Goal: Find contact information: Find contact information

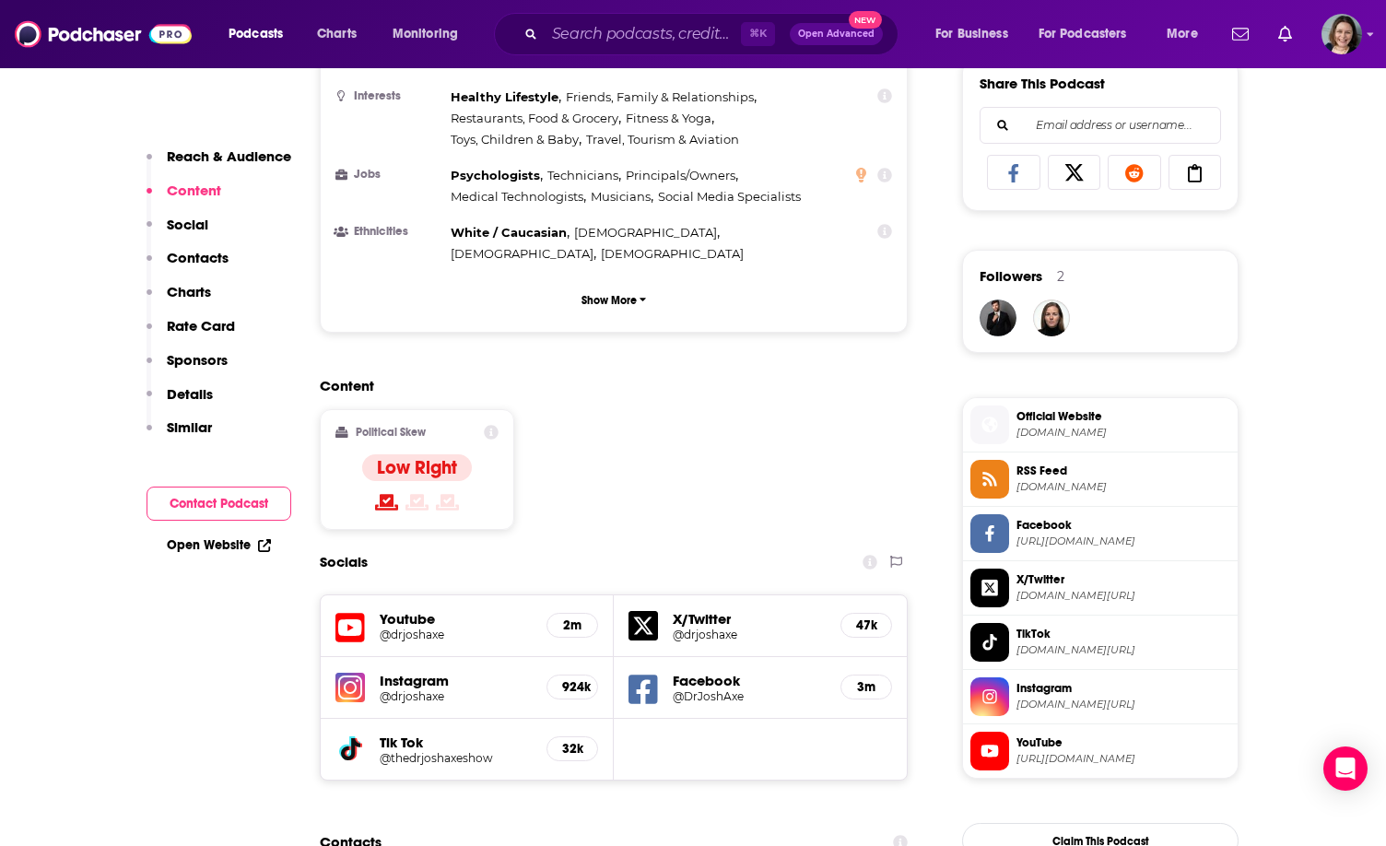
scroll to position [1087, 0]
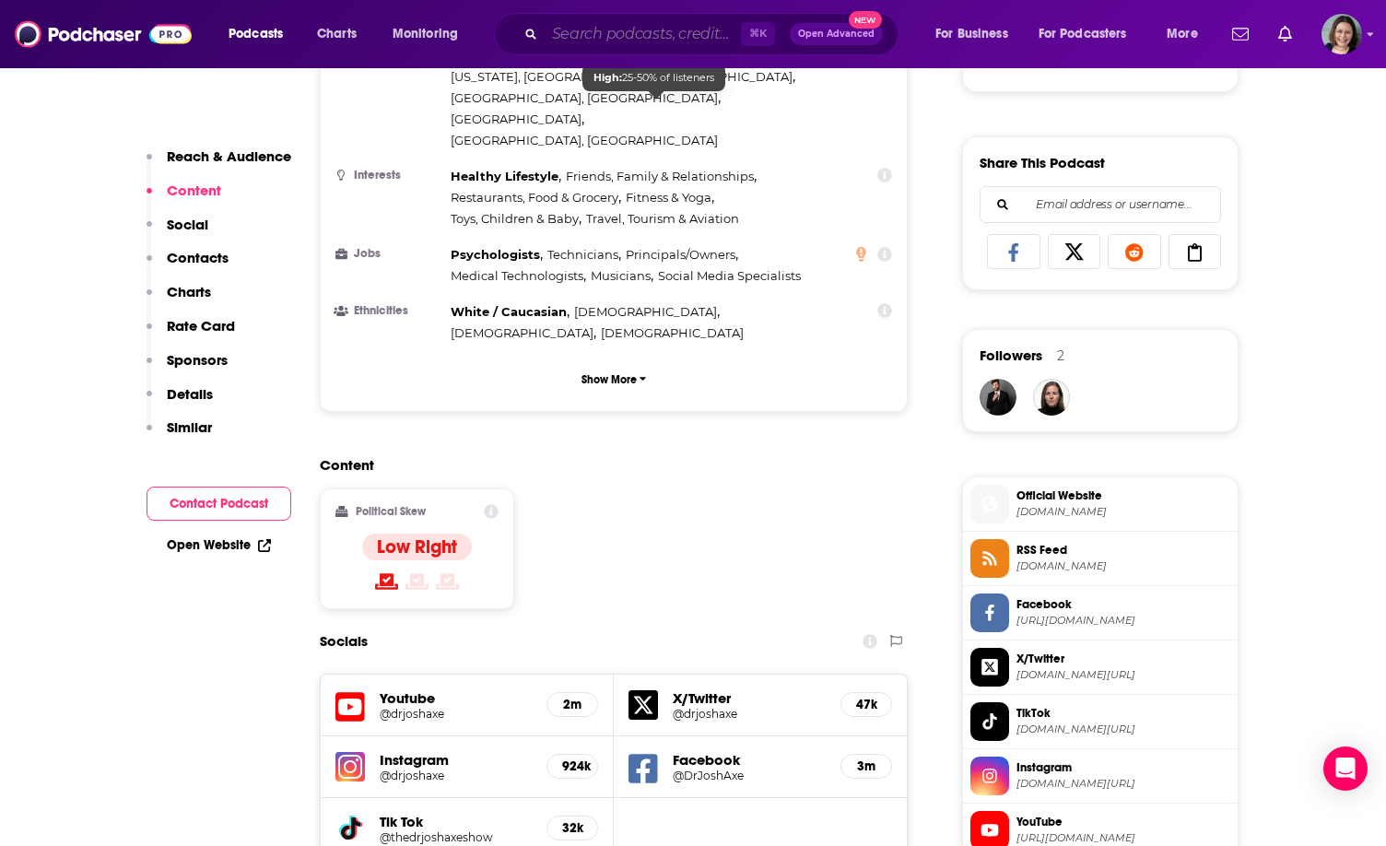
click at [611, 44] on input "Search podcasts, credits, & more..." at bounding box center [643, 33] width 196 height 29
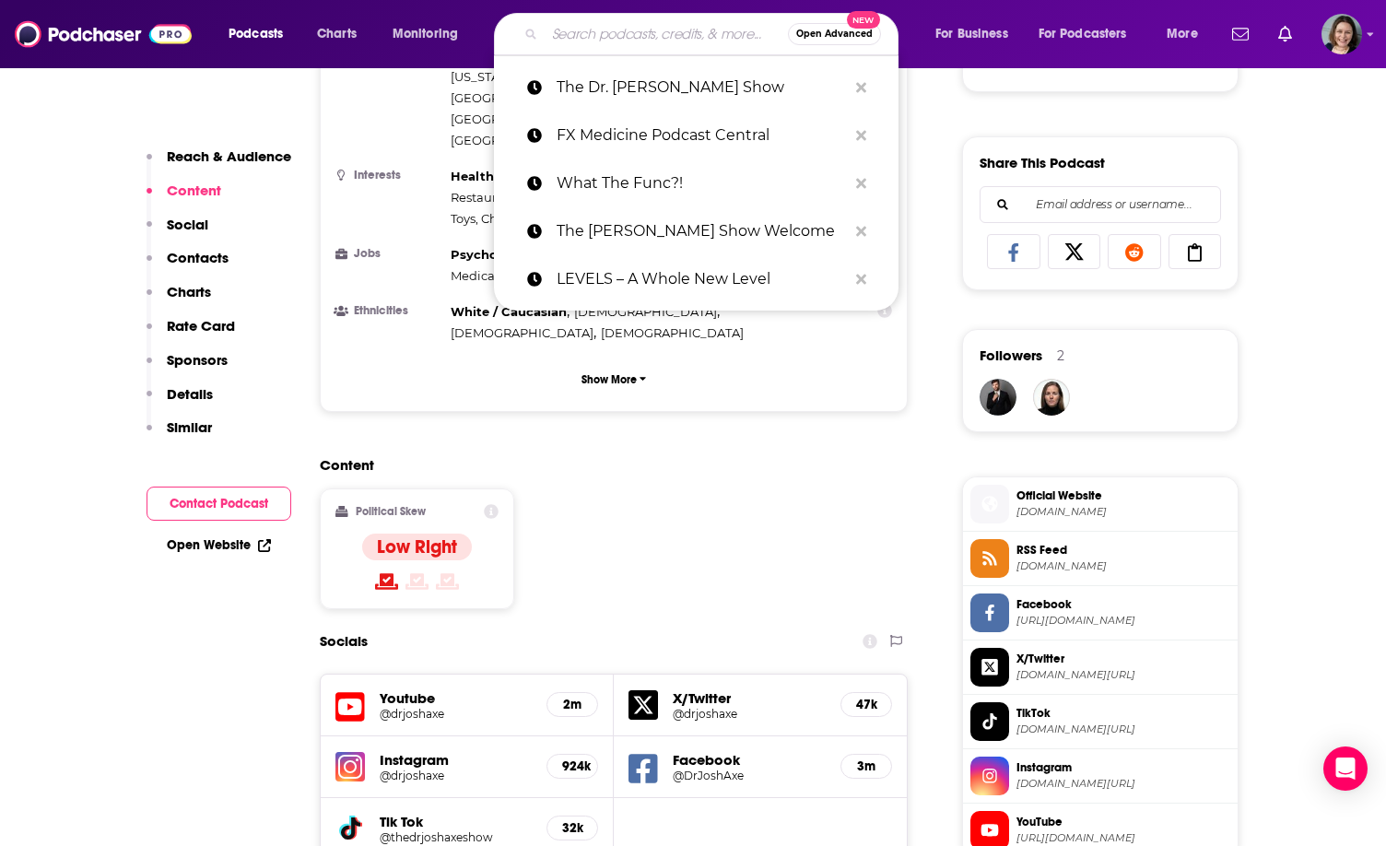
paste input "Electric [DEMOGRAPHIC_DATA] Podcast Engaging"
type input "Electric [DEMOGRAPHIC_DATA] Podcast Engaging"
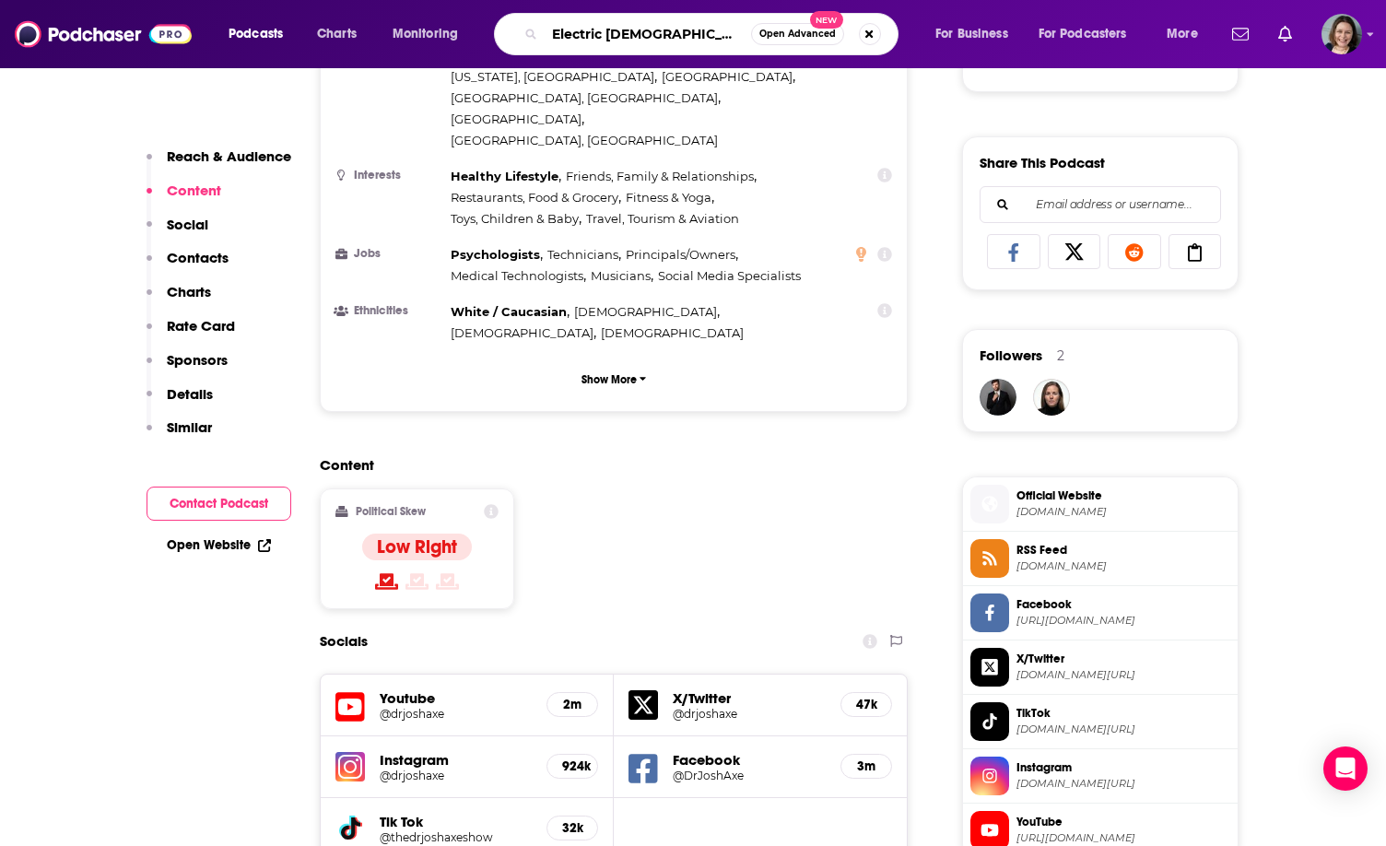
scroll to position [0, 149]
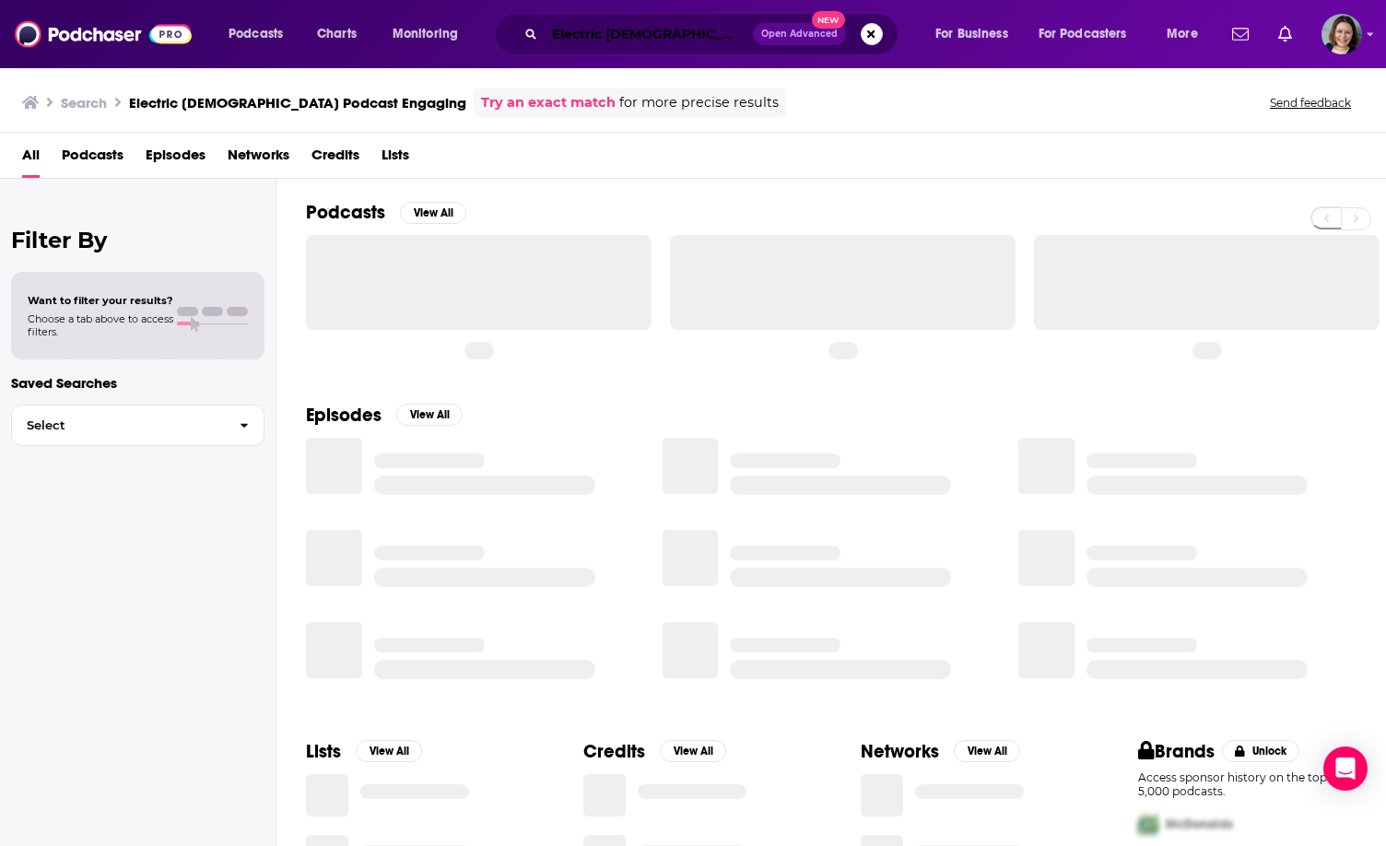
click at [651, 40] on input "Electric [DEMOGRAPHIC_DATA] Podcast Engaging" at bounding box center [649, 33] width 208 height 29
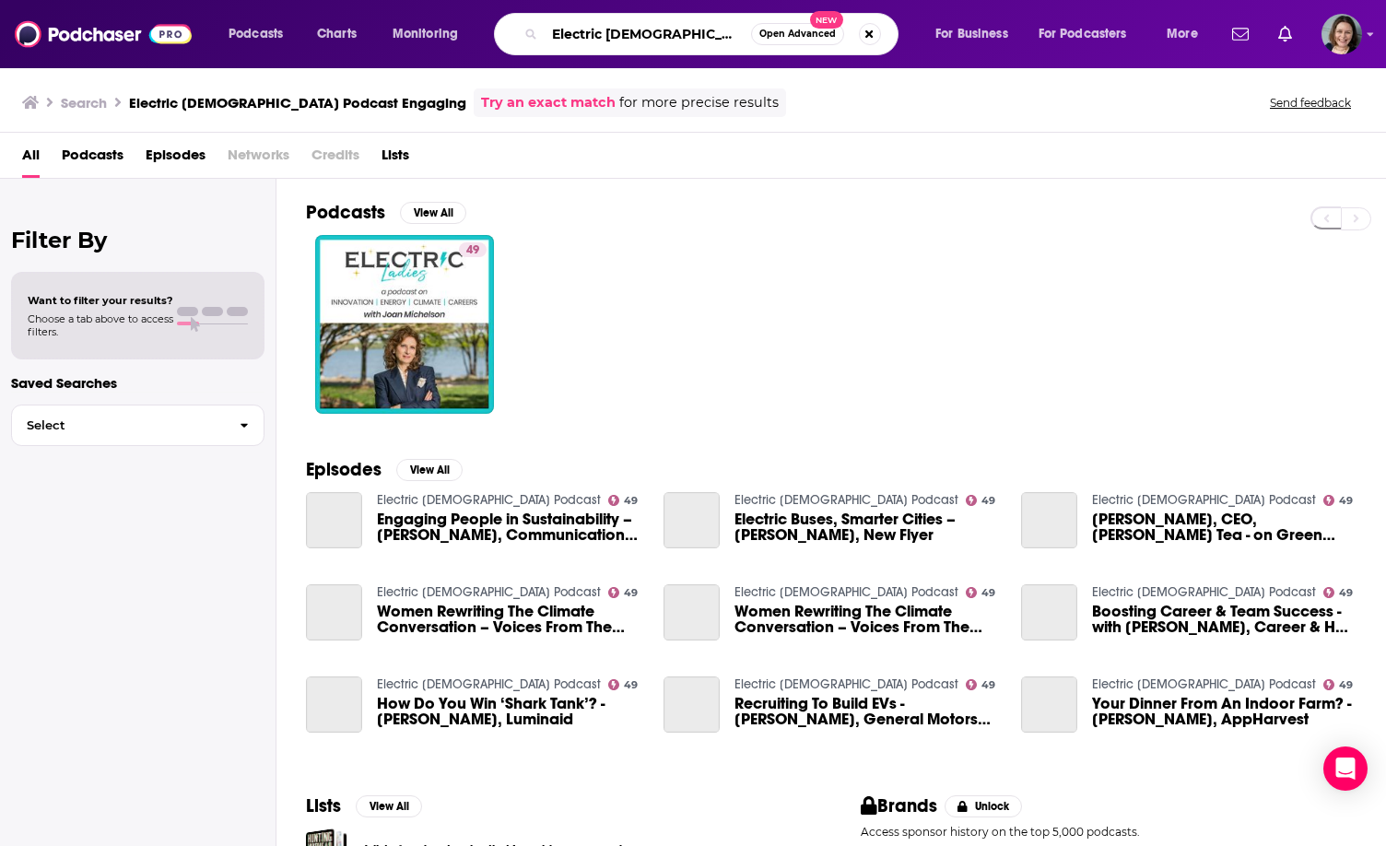
scroll to position [0, 149]
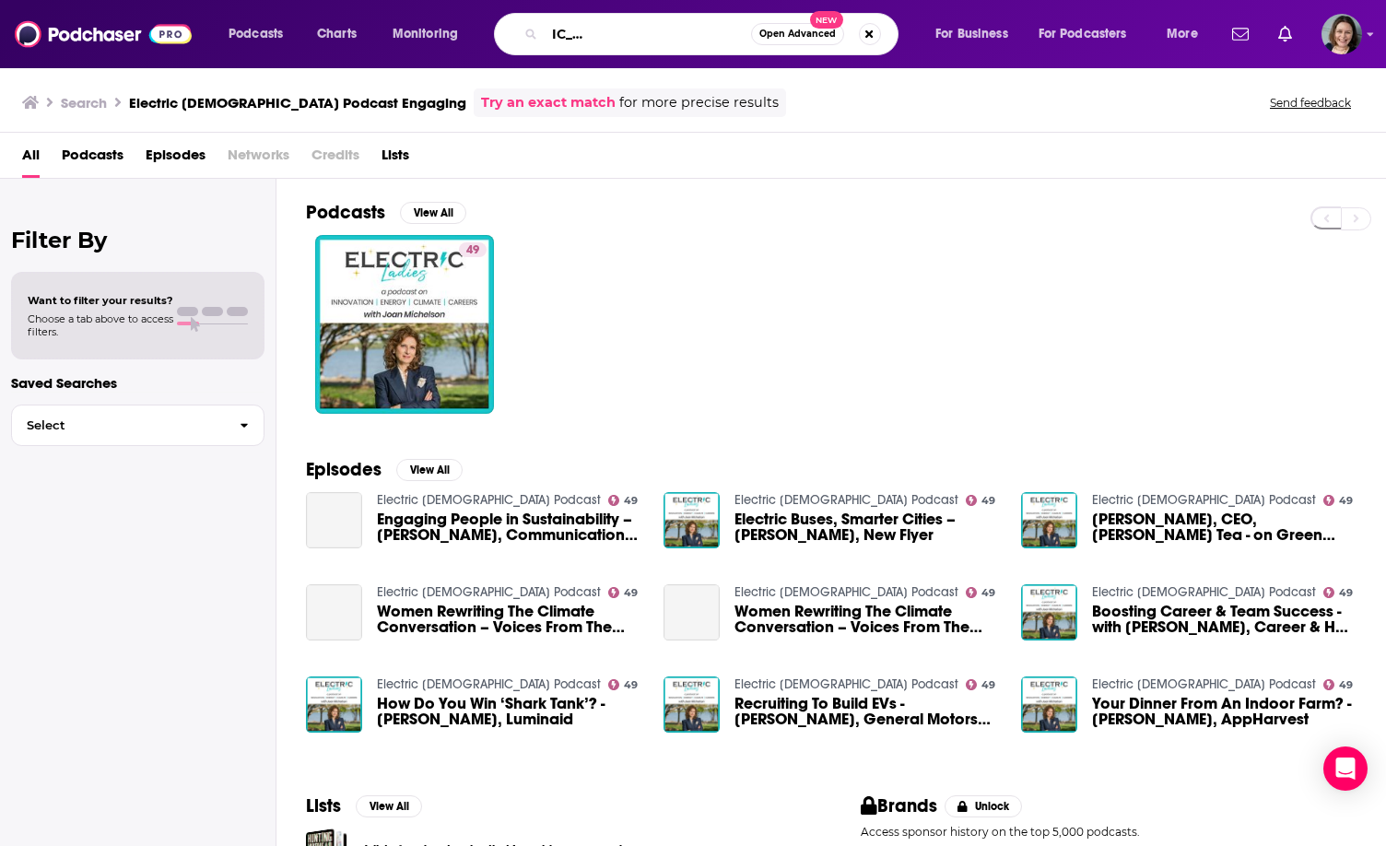
drag, startPoint x: 710, startPoint y: 34, endPoint x: 922, endPoint y: 54, distance: 212.9
click at [922, 54] on div "Podcasts Charts Monitoring Electric [DEMOGRAPHIC_DATA] Podcast Engaging Open Ad…" at bounding box center [716, 34] width 1000 height 42
type input "Electric [DEMOGRAPHIC_DATA] Podcast"
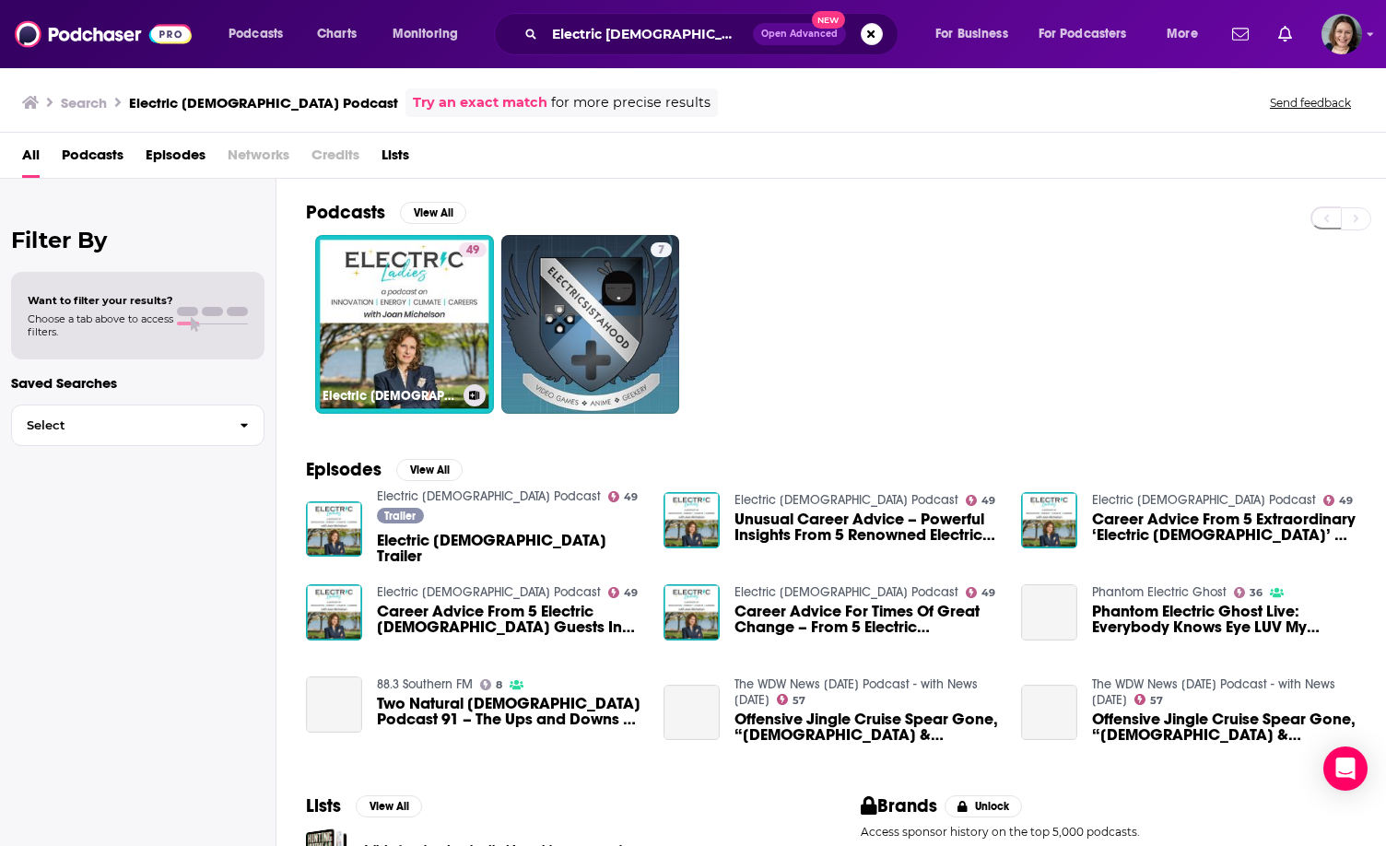
click at [369, 328] on link "49 Electric [DEMOGRAPHIC_DATA] Podcast" at bounding box center [404, 324] width 179 height 179
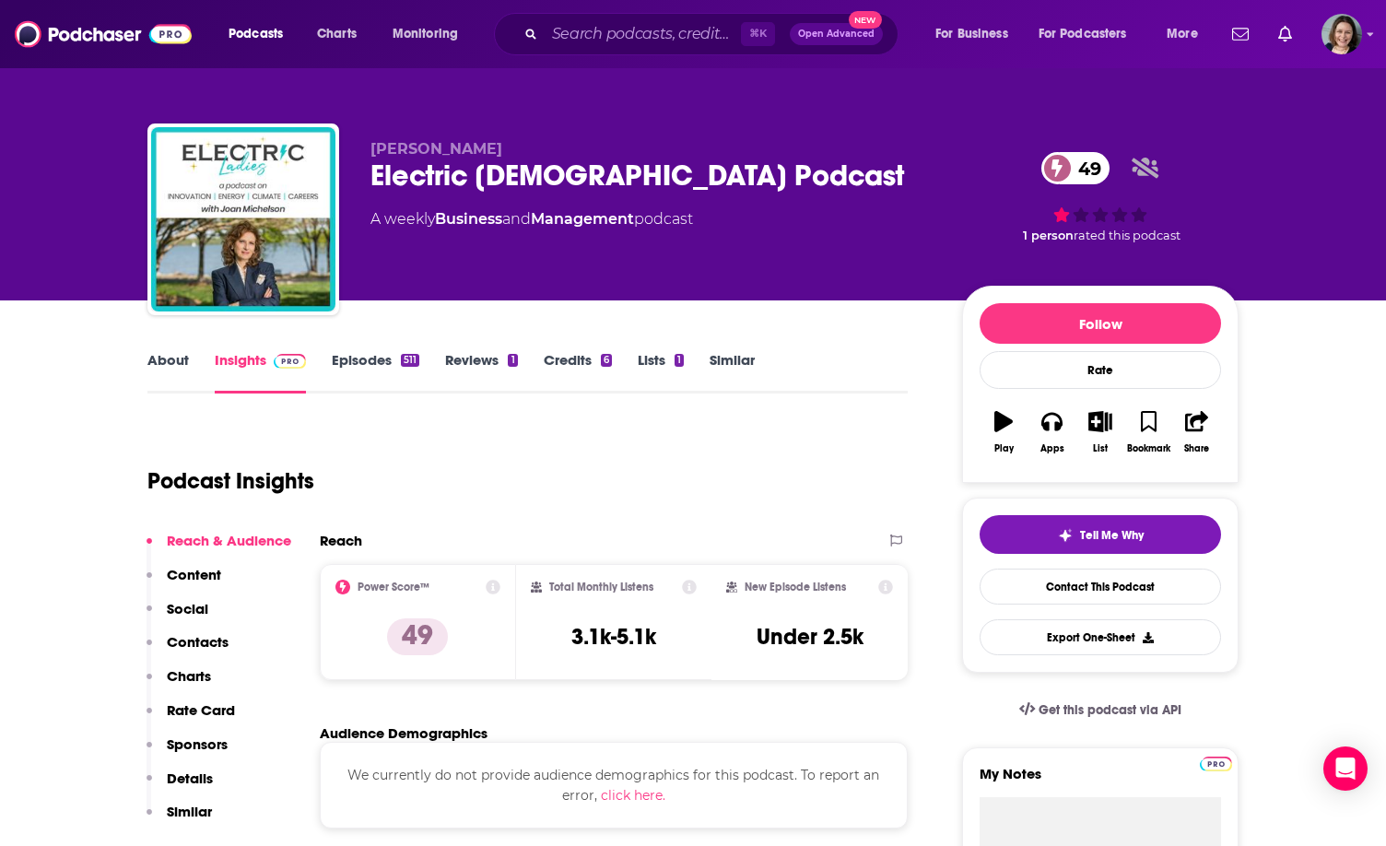
click at [410, 174] on div "Electric [DEMOGRAPHIC_DATA] Podcast 49" at bounding box center [651, 176] width 562 height 36
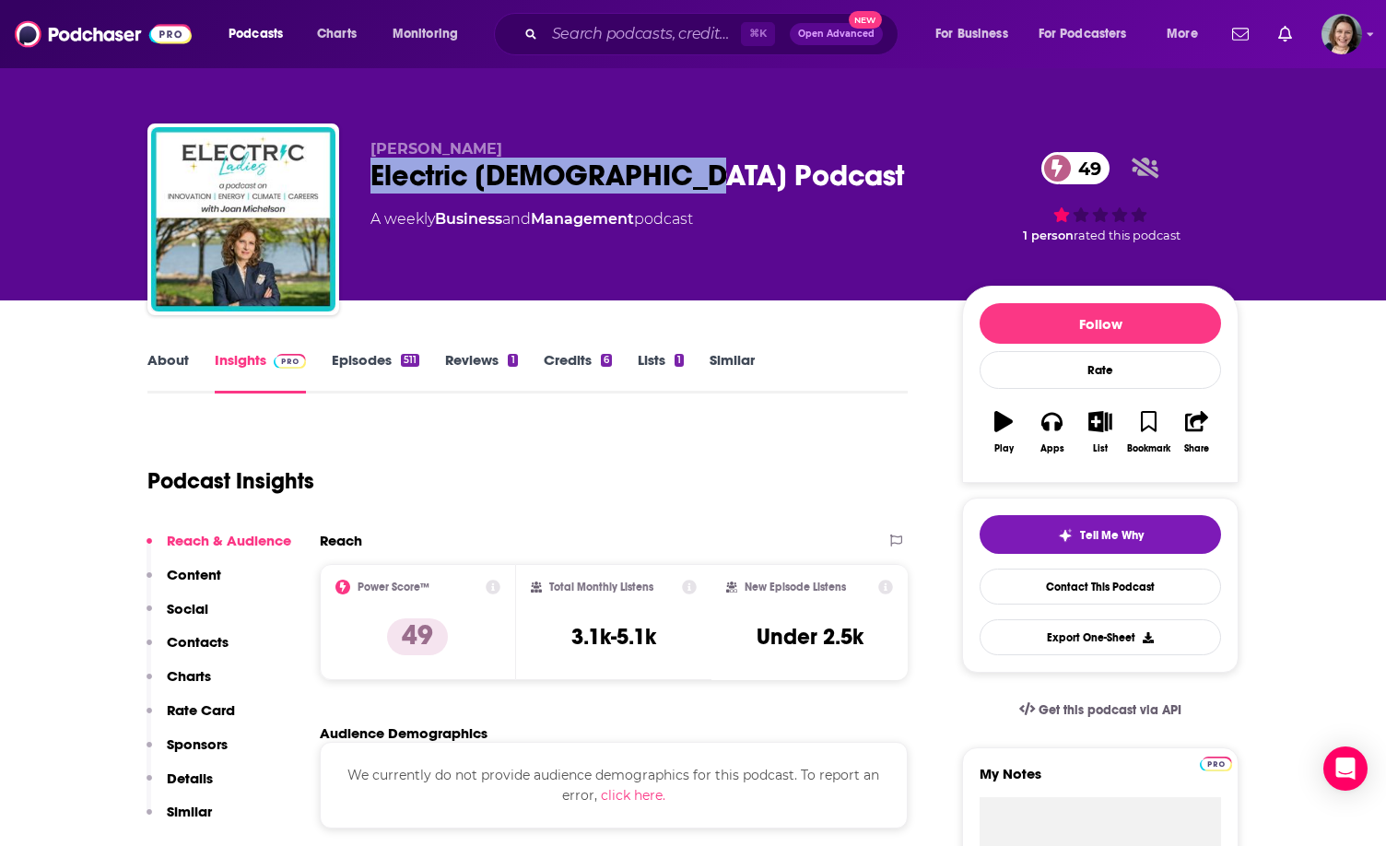
drag, startPoint x: 410, startPoint y: 174, endPoint x: 611, endPoint y: 174, distance: 200.9
click at [611, 174] on div "Electric [DEMOGRAPHIC_DATA] Podcast 49" at bounding box center [651, 176] width 562 height 36
copy h2 "Electric [DEMOGRAPHIC_DATA] Podcast"
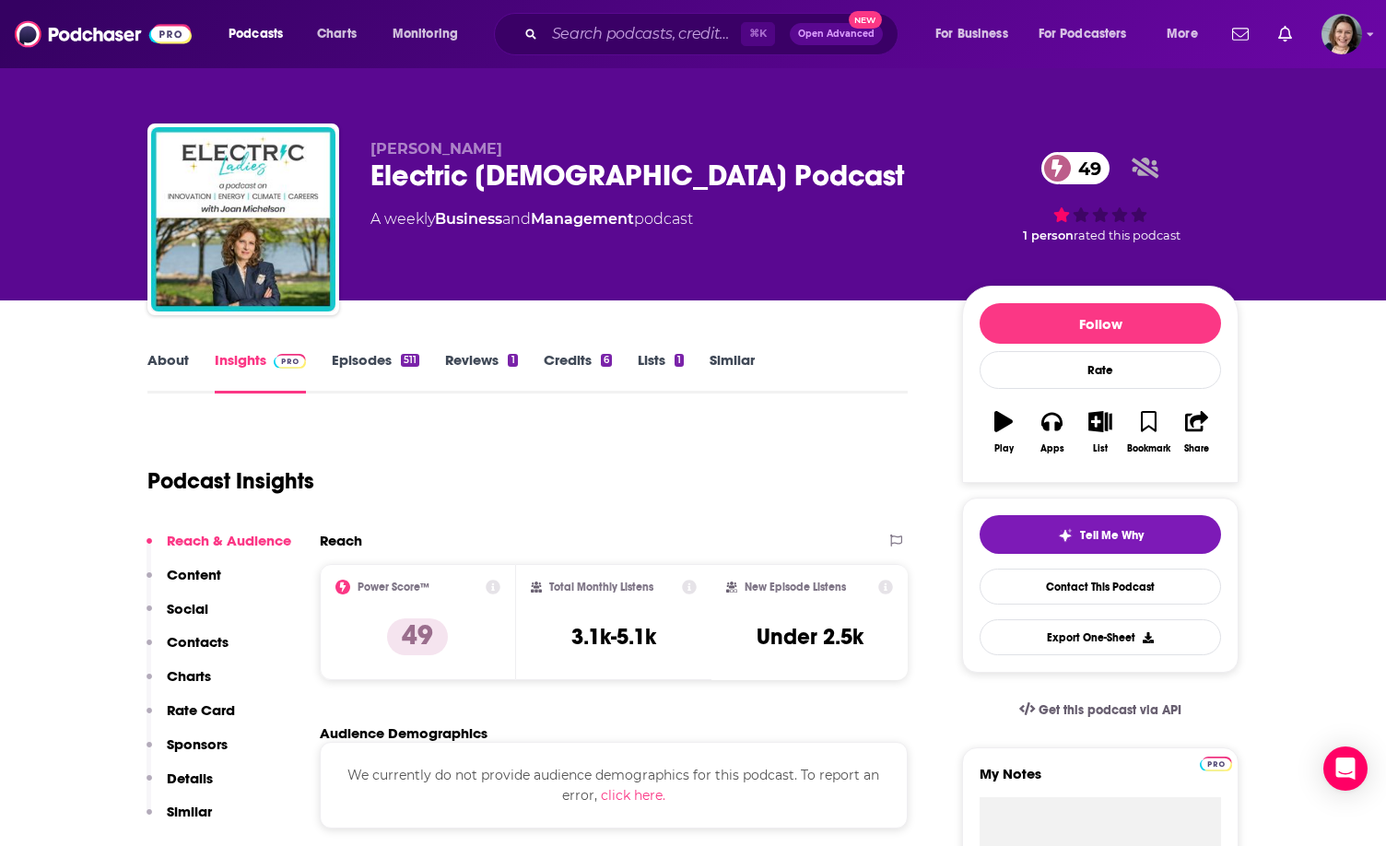
click at [382, 139] on div "[PERSON_NAME] Electric [DEMOGRAPHIC_DATA] Podcast 49 A weekly Business and Mana…" at bounding box center [692, 222] width 1091 height 199
drag, startPoint x: 382, startPoint y: 139, endPoint x: 442, endPoint y: 137, distance: 59.9
click at [443, 138] on div "[PERSON_NAME] Electric [DEMOGRAPHIC_DATA] Podcast 49 A weekly Business and Mana…" at bounding box center [692, 222] width 1091 height 199
click at [372, 160] on div "Electric [DEMOGRAPHIC_DATA] Podcast 49" at bounding box center [651, 176] width 562 height 36
drag, startPoint x: 372, startPoint y: 156, endPoint x: 502, endPoint y: 156, distance: 129.9
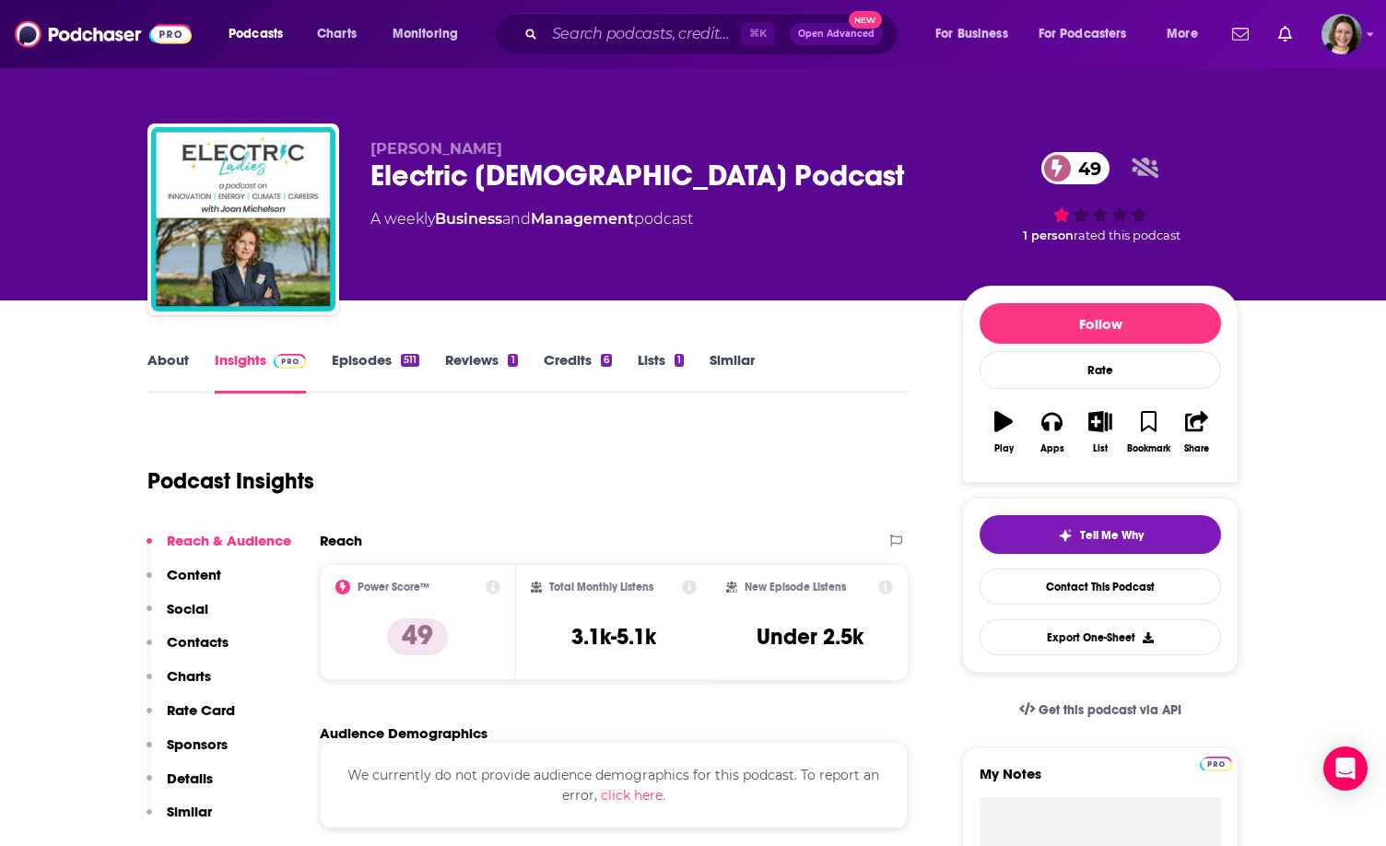
click at [502, 156] on p "[PERSON_NAME]" at bounding box center [651, 149] width 562 height 18
copy span "[PERSON_NAME]"
click at [178, 363] on link "About" at bounding box center [167, 372] width 41 height 42
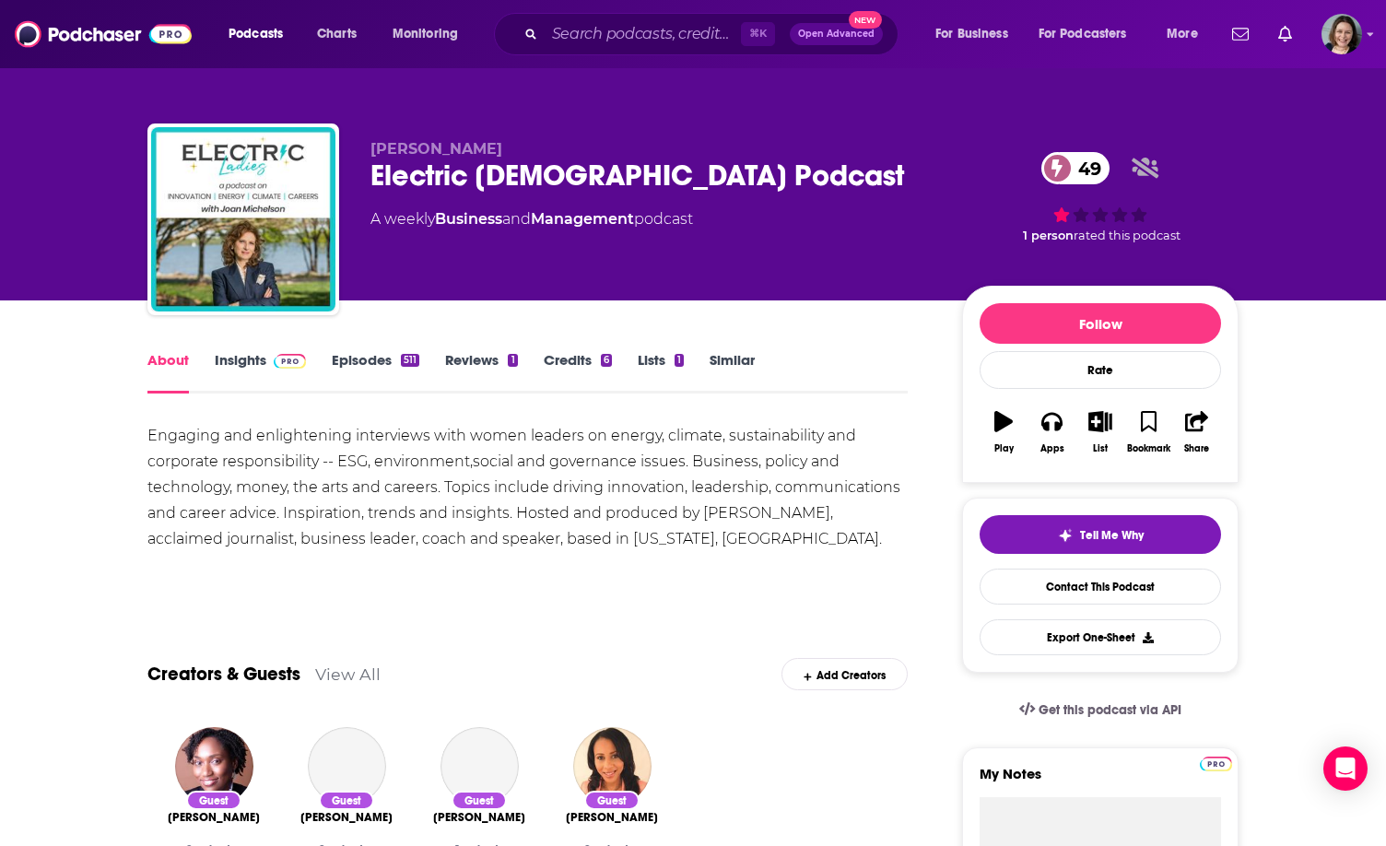
click at [179, 438] on div "Engaging and enlightening interviews with women leaders on energy, climate, sus…" at bounding box center [527, 487] width 760 height 129
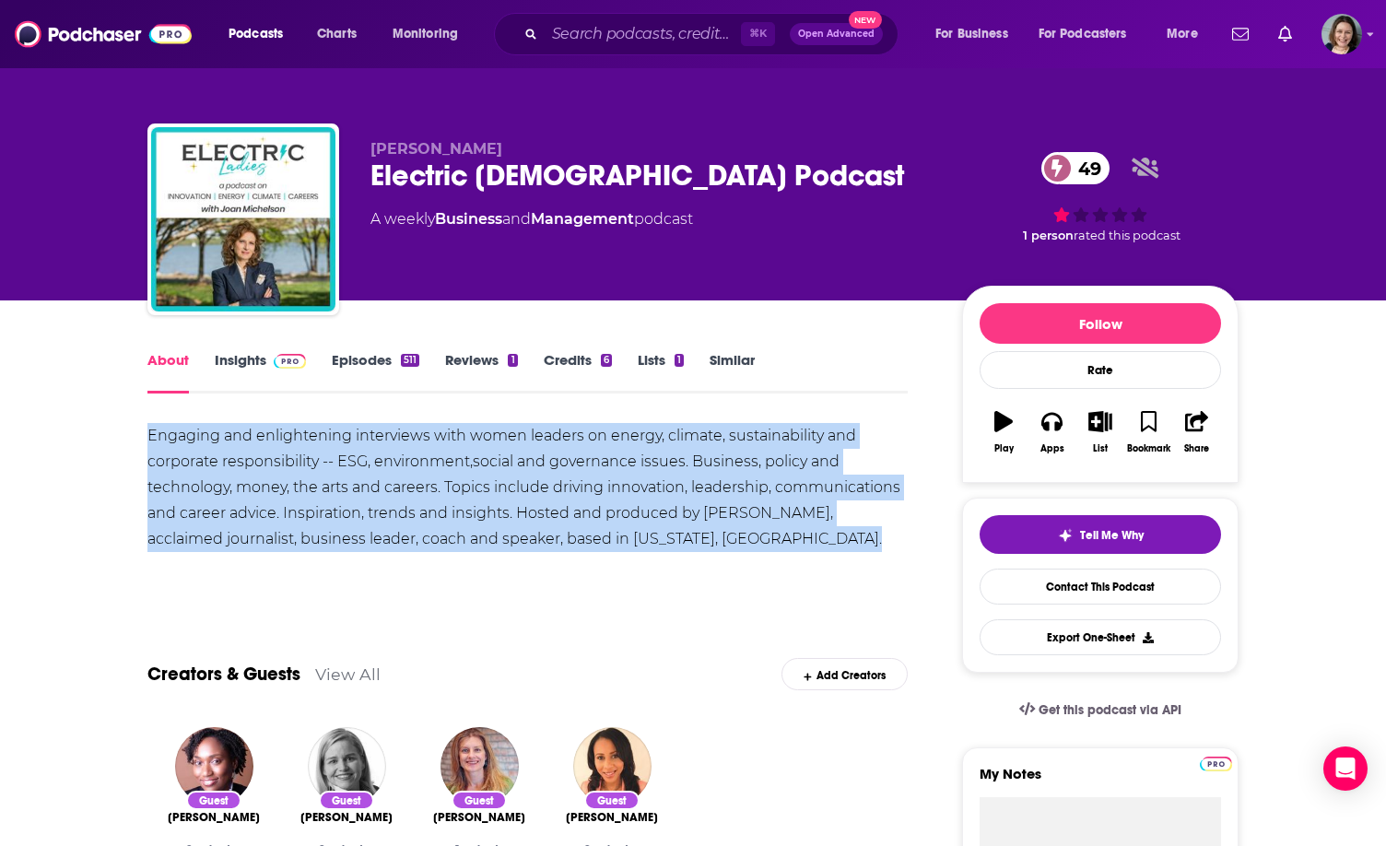
drag, startPoint x: 179, startPoint y: 438, endPoint x: 687, endPoint y: 537, distance: 517.4
click at [687, 537] on div "Engaging and enlightening interviews with women leaders on energy, climate, sus…" at bounding box center [527, 487] width 760 height 129
copy div "Engaging and enlightening interviews with women leaders on energy, climate, sus…"
click at [687, 537] on div "Engaging and enlightening interviews with women leaders on energy, climate, sus…" at bounding box center [527, 487] width 760 height 129
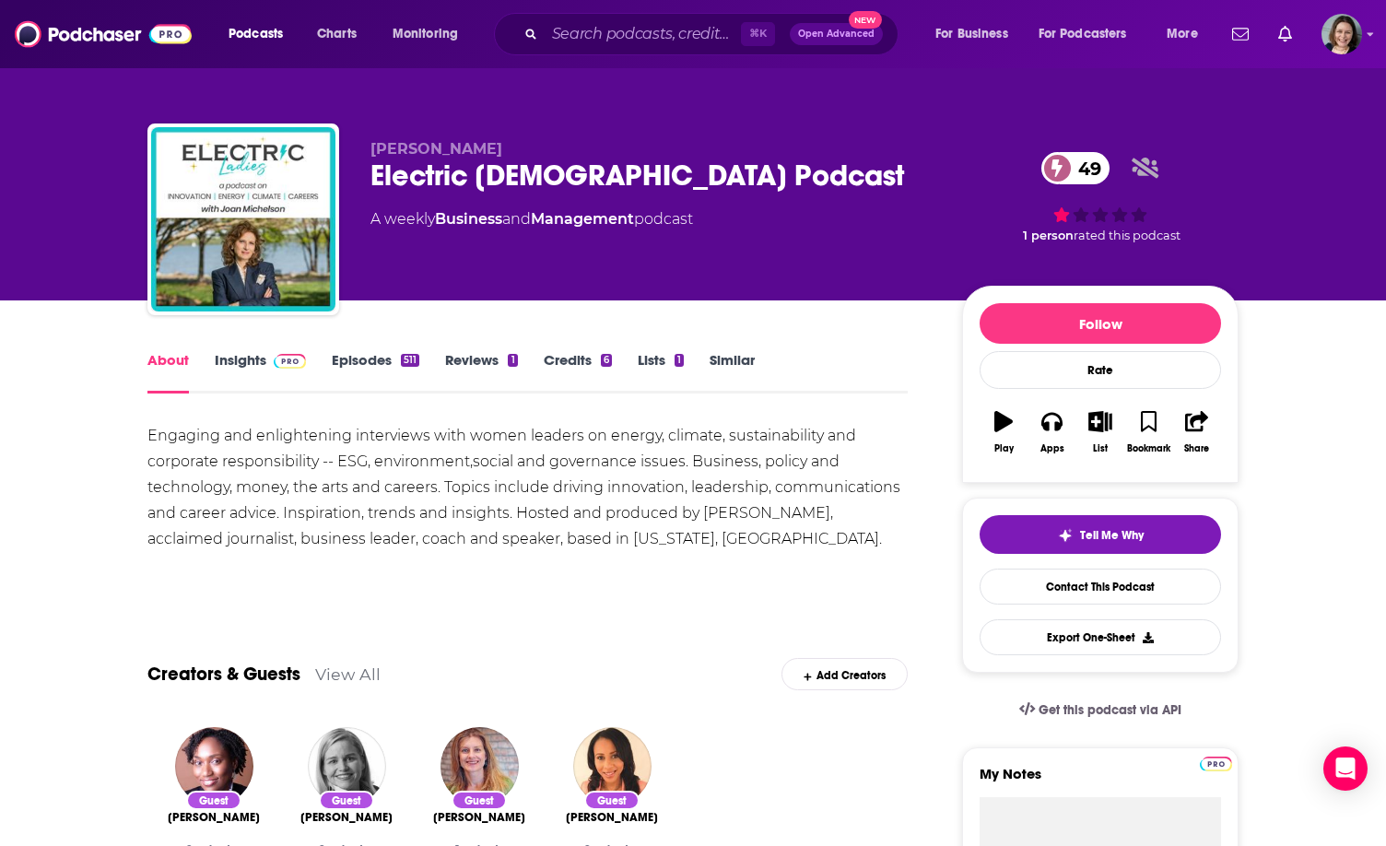
click at [241, 366] on link "Insights" at bounding box center [260, 372] width 91 height 42
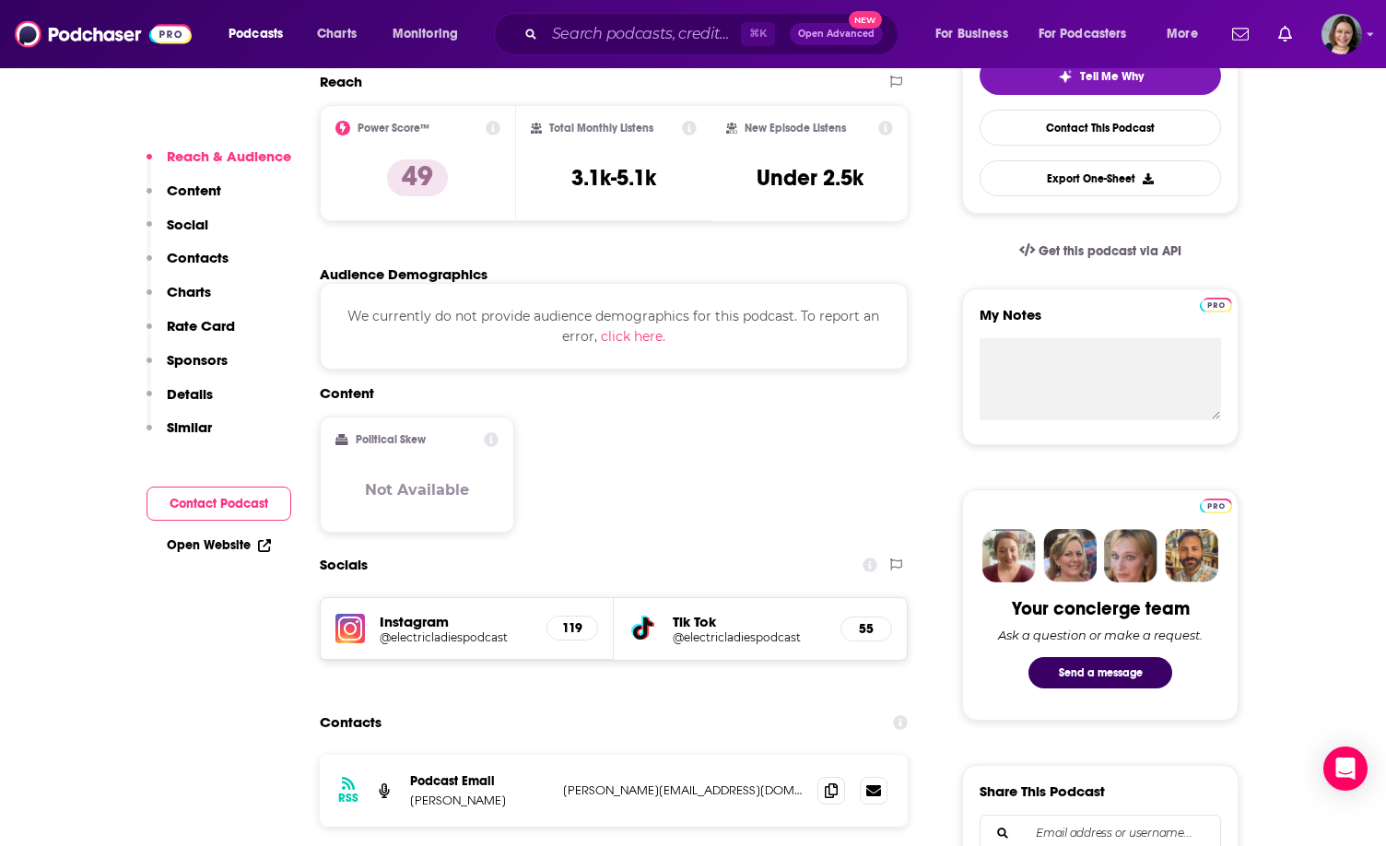
scroll to position [756, 0]
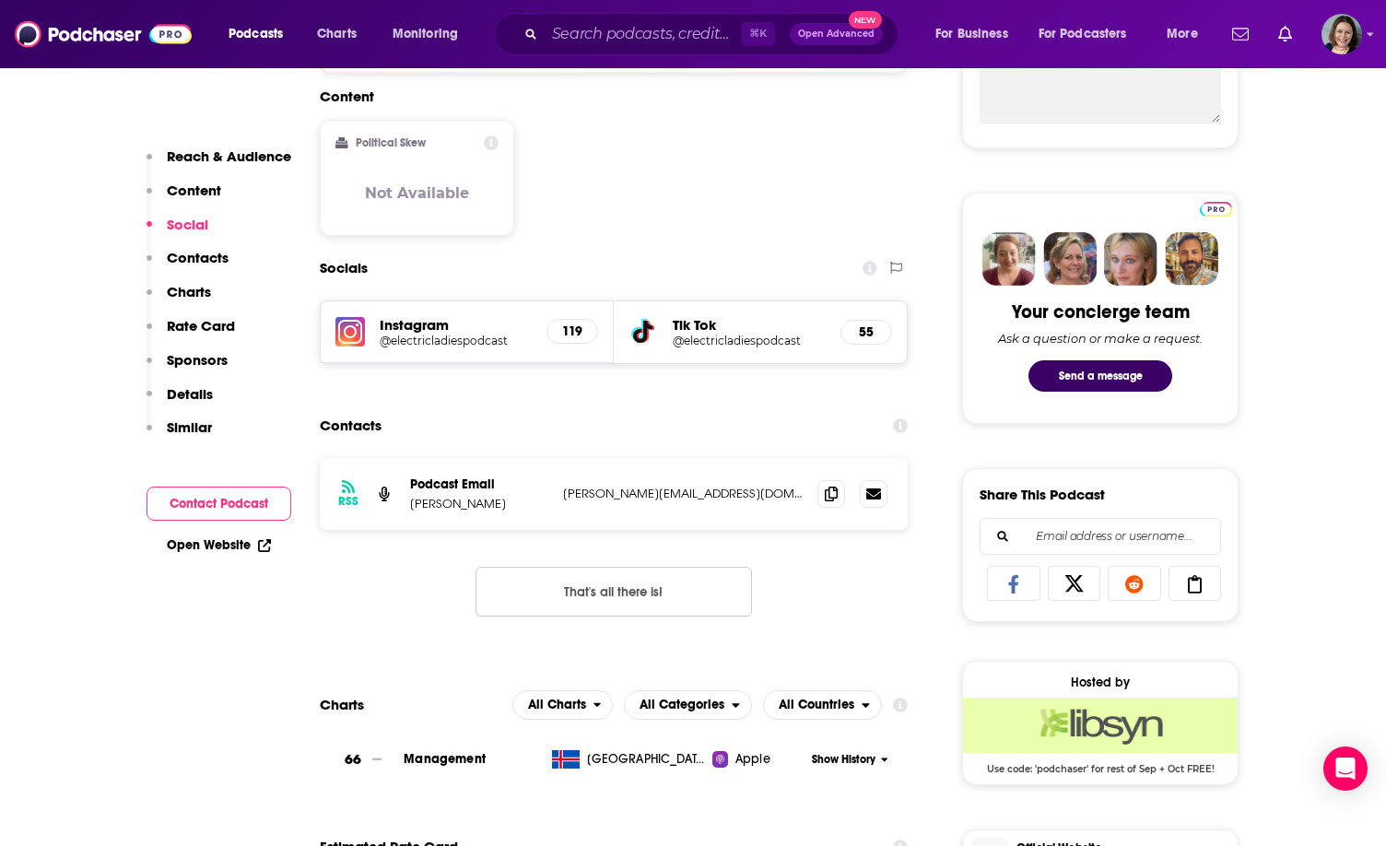
click at [496, 343] on h5 "@electricladiespodcast" at bounding box center [456, 341] width 152 height 14
drag, startPoint x: 548, startPoint y: 494, endPoint x: 766, endPoint y: 496, distance: 217.5
click at [766, 496] on div "RSS Podcast Email [PERSON_NAME] [PERSON_NAME][EMAIL_ADDRESS][DOMAIN_NAME] [PERS…" at bounding box center [614, 494] width 588 height 72
click at [766, 496] on p "[PERSON_NAME][EMAIL_ADDRESS][DOMAIN_NAME]" at bounding box center [683, 494] width 240 height 16
drag, startPoint x: 766, startPoint y: 496, endPoint x: 570, endPoint y: 496, distance: 195.4
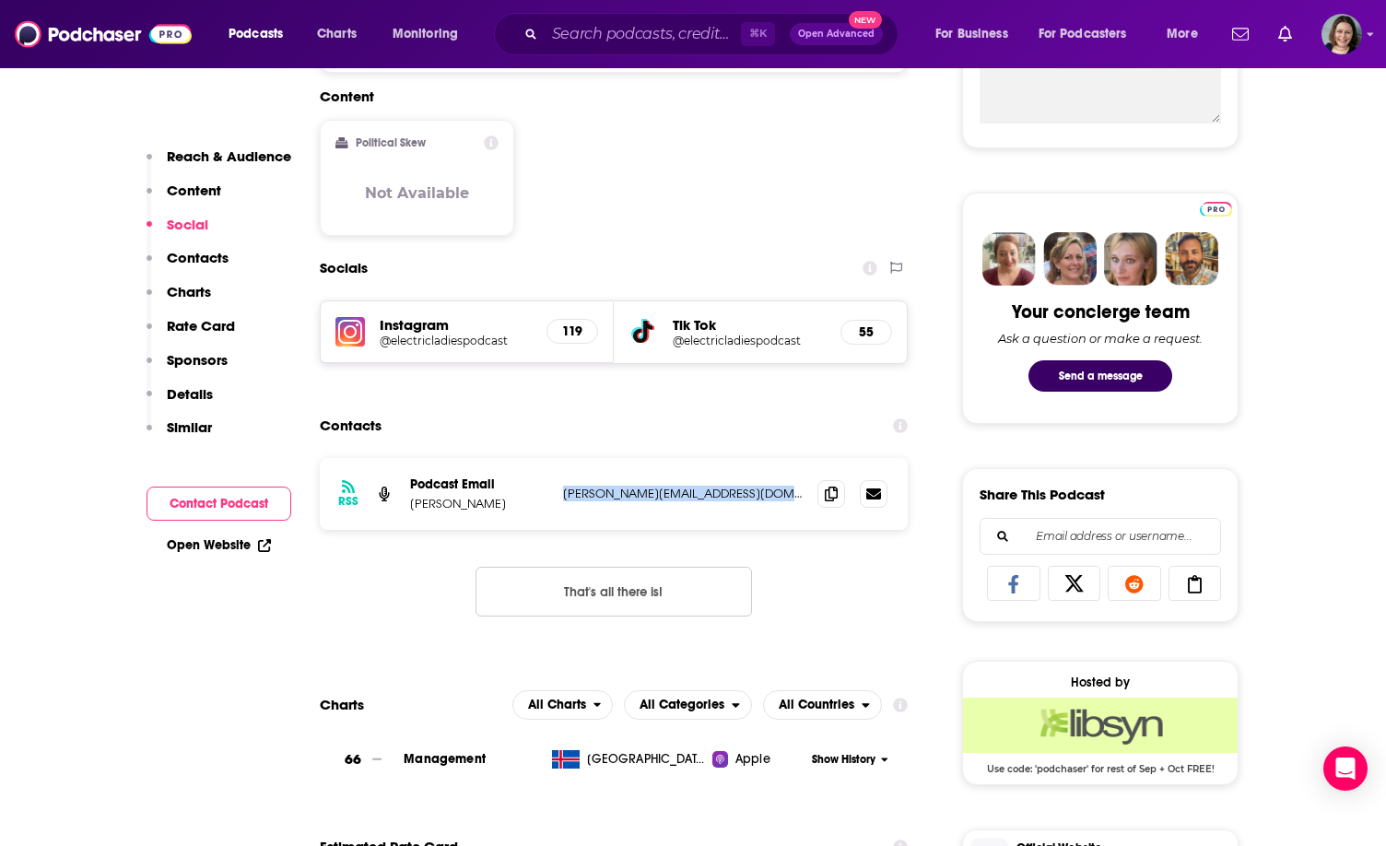
click at [570, 496] on p "[PERSON_NAME][EMAIL_ADDRESS][DOMAIN_NAME]" at bounding box center [683, 494] width 240 height 16
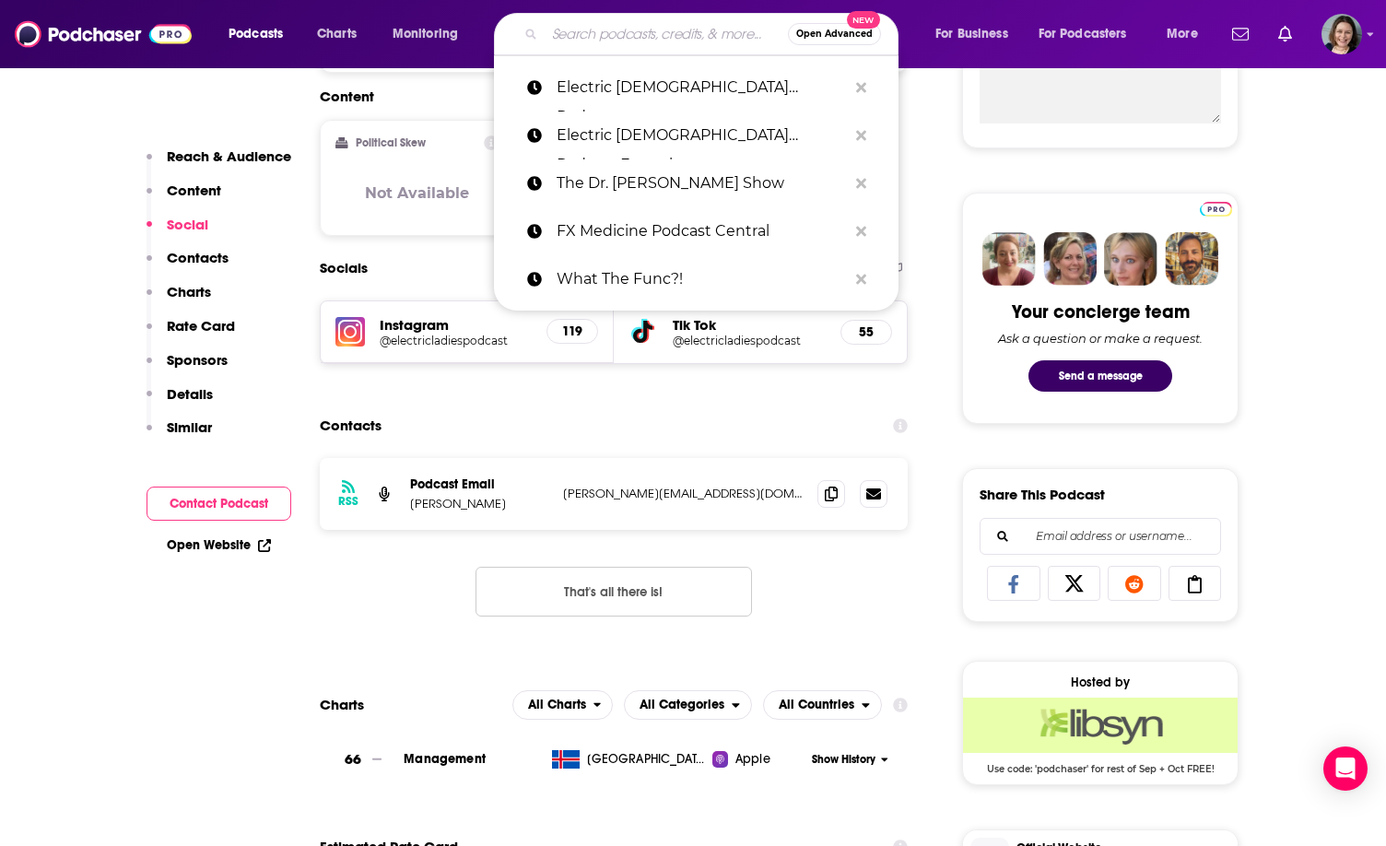
click at [699, 29] on input "Search podcasts, credits, & more..." at bounding box center [666, 33] width 243 height 29
paste input "Agri-Pulse Daybreak West An"
type input "Agri-Pulse Daybreak West An"
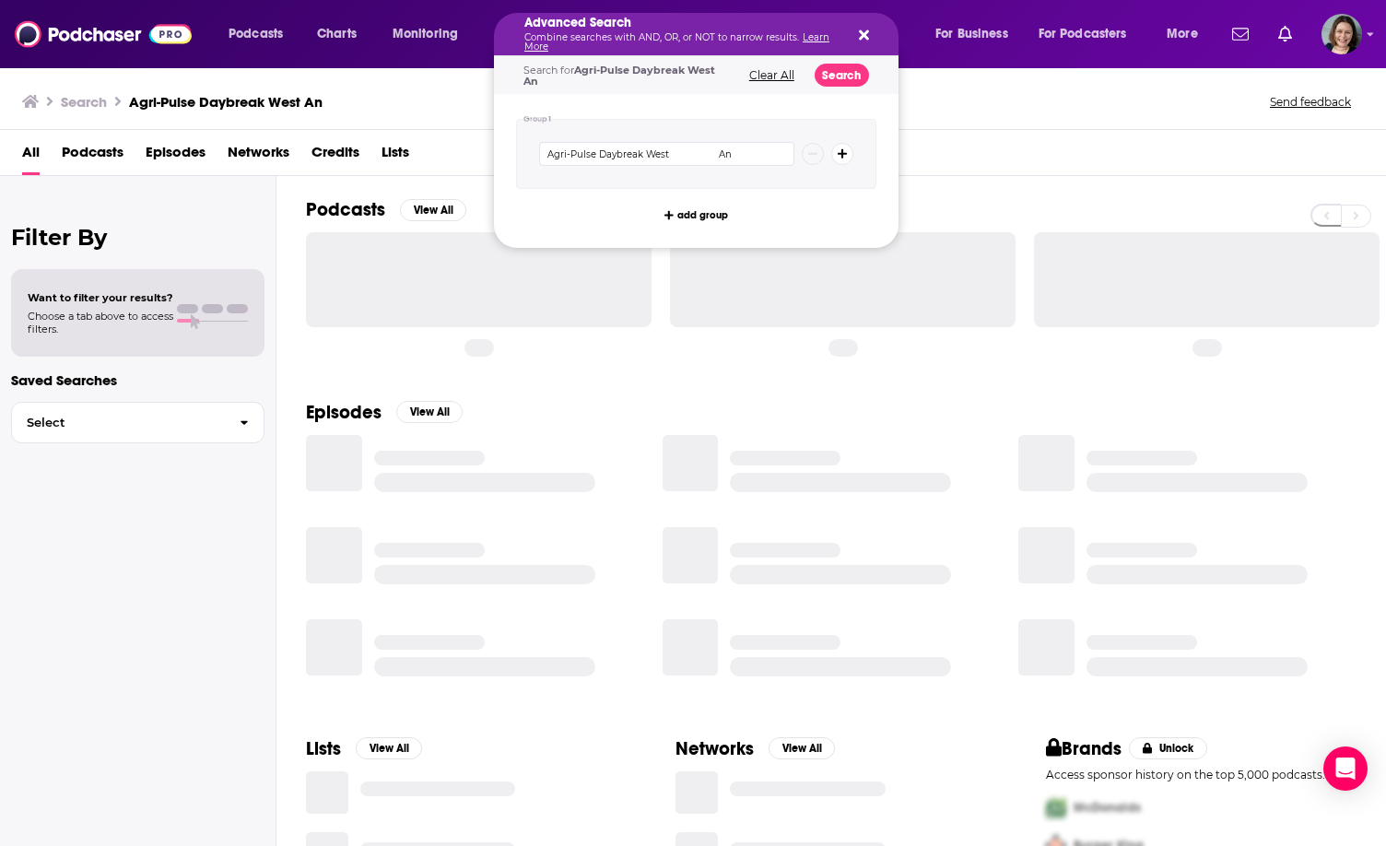
click at [865, 30] on icon "Search podcasts, credits, & more..." at bounding box center [864, 35] width 10 height 10
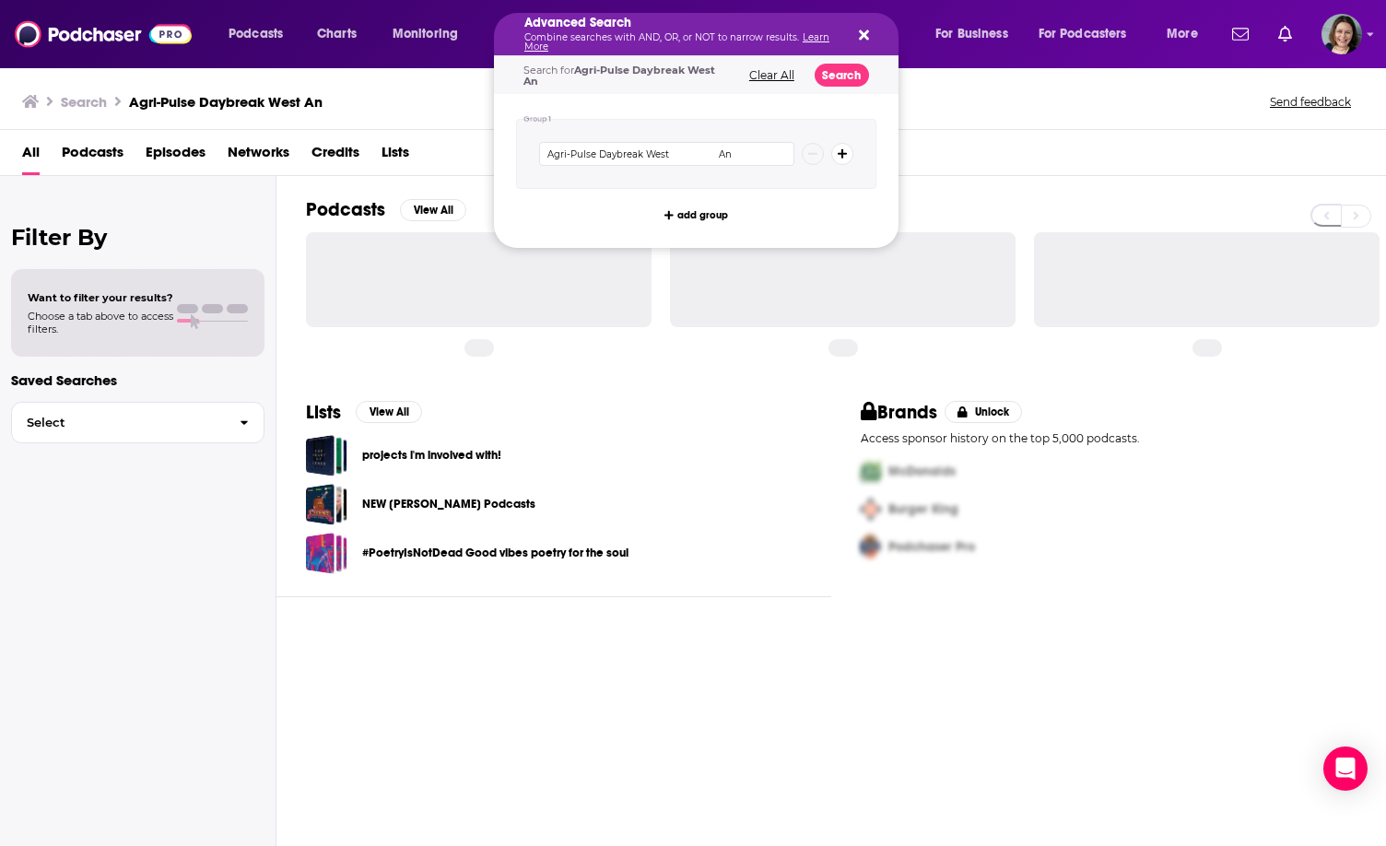
click at [863, 32] on icon "Search podcasts, credits, & more..." at bounding box center [864, 35] width 10 height 15
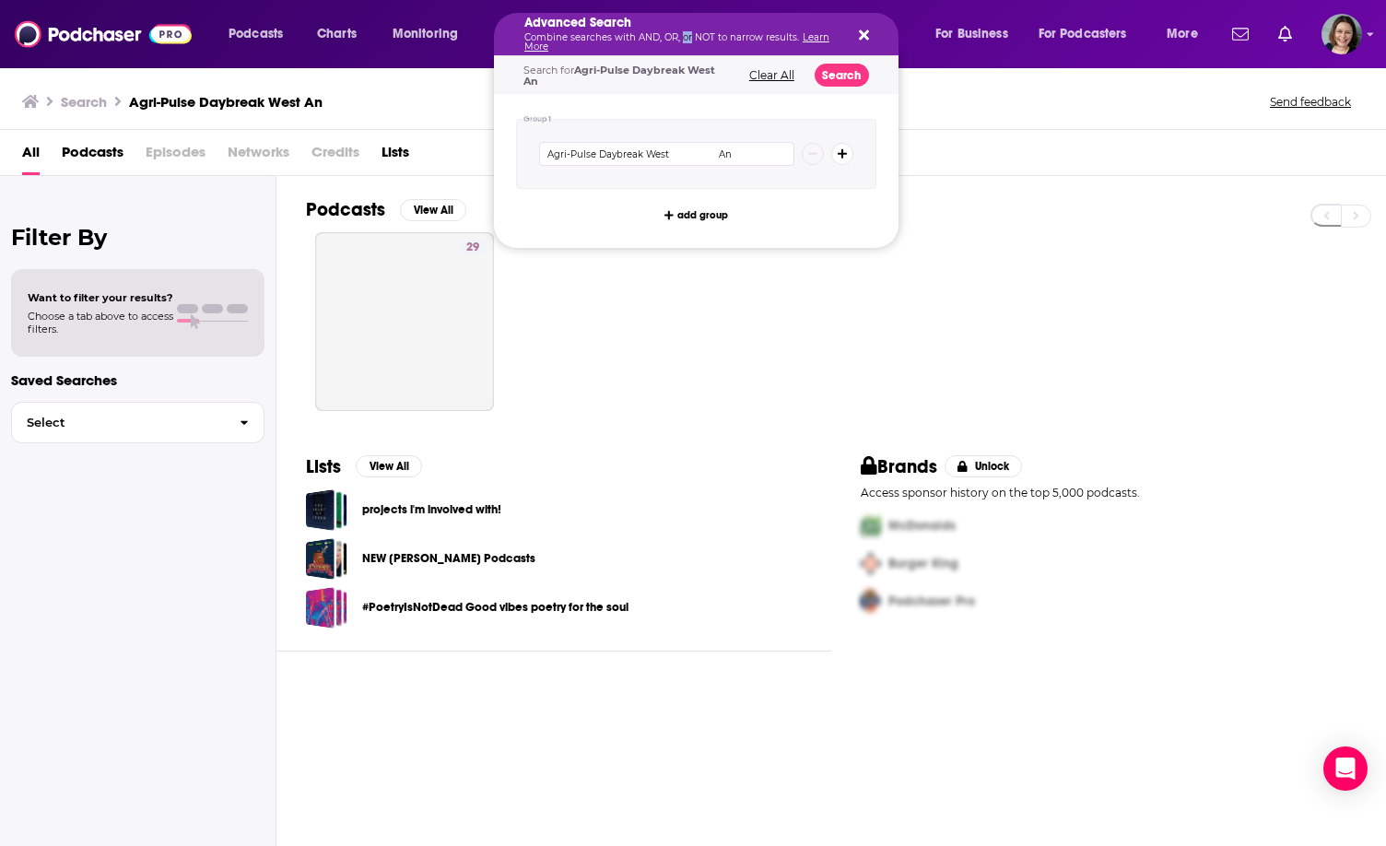
click at [684, 38] on p "Combine searches with AND, OR, or NOT to narrow results. Learn More" at bounding box center [681, 42] width 314 height 18
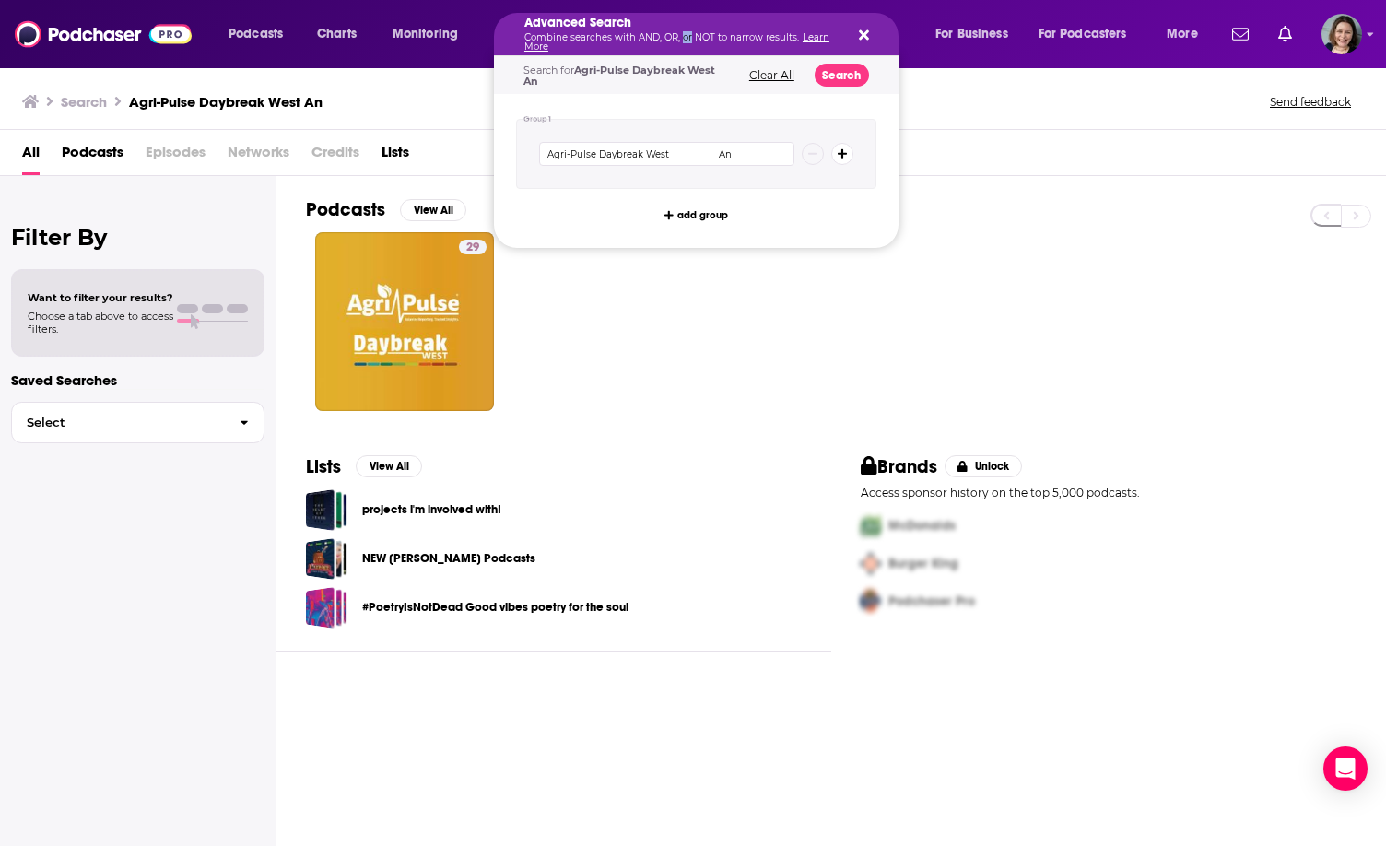
click at [853, 34] on button "Search podcasts, credits, & more..." at bounding box center [860, 34] width 15 height 15
click at [770, 76] on button "Clear All" at bounding box center [772, 75] width 56 height 13
click at [862, 30] on icon "Search podcasts, credits, & more..." at bounding box center [864, 35] width 10 height 15
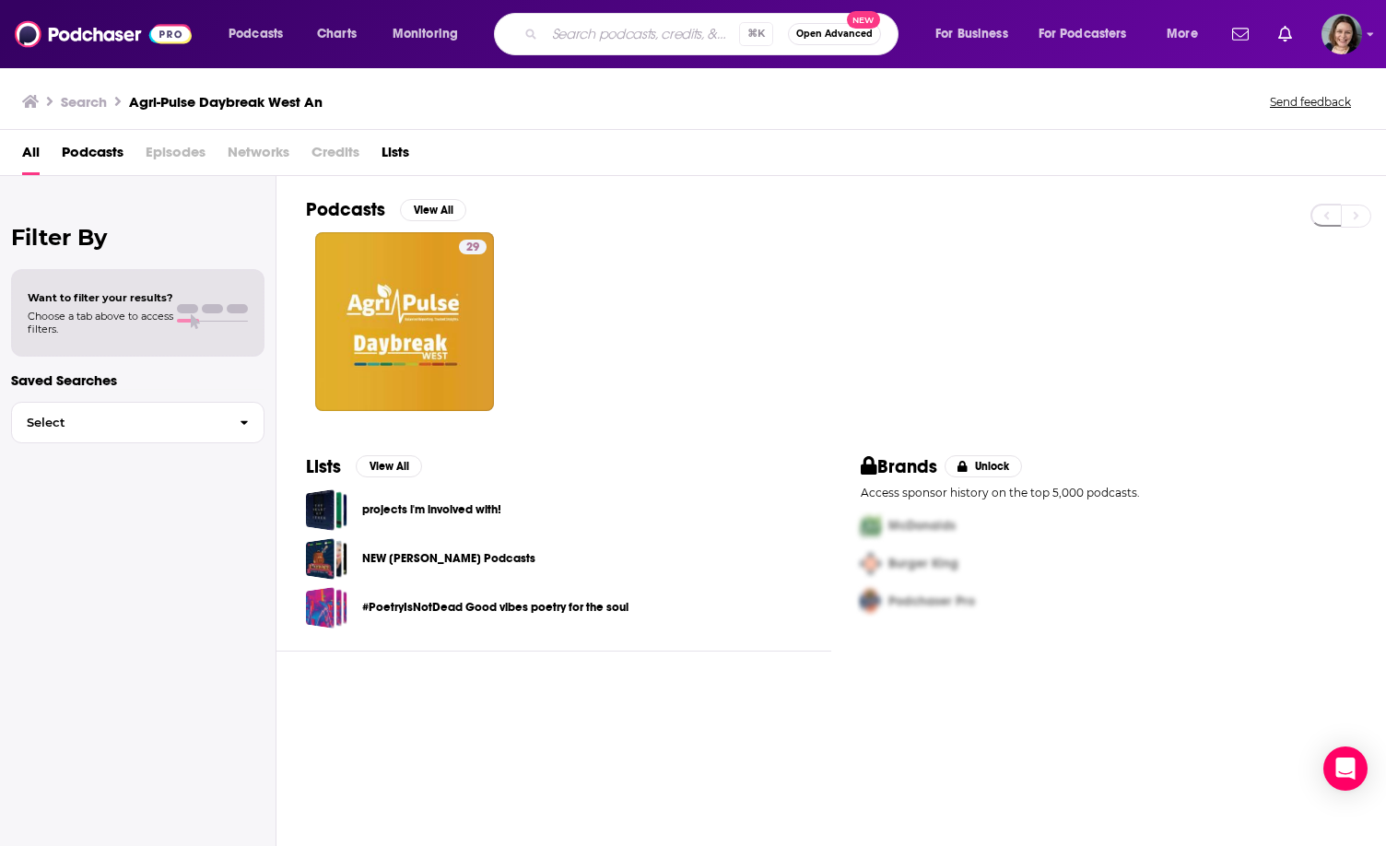
click at [700, 27] on input "Search podcasts, credits, & more..." at bounding box center [642, 33] width 194 height 29
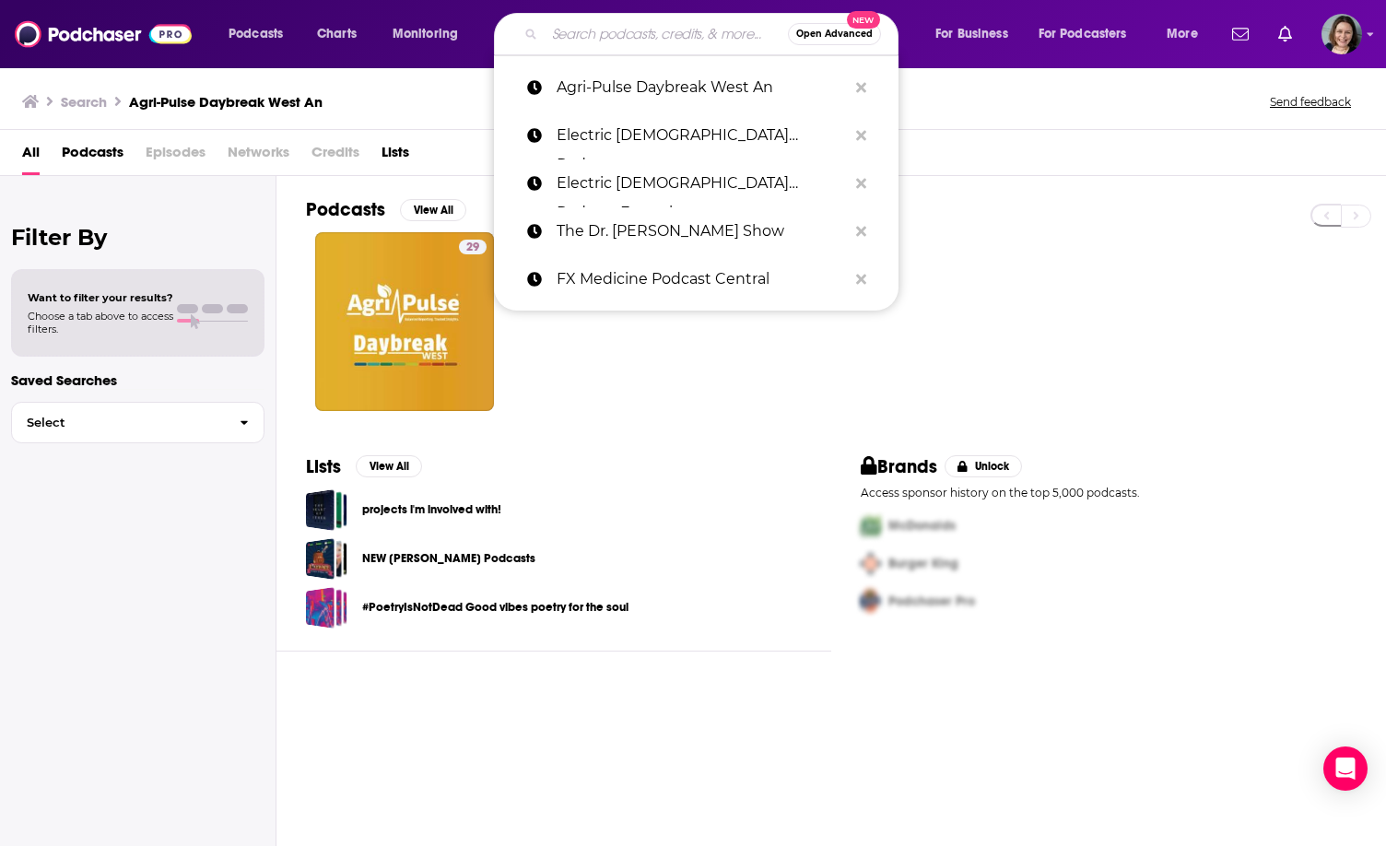
paste input "Agri-Pulse Daybreak West An"
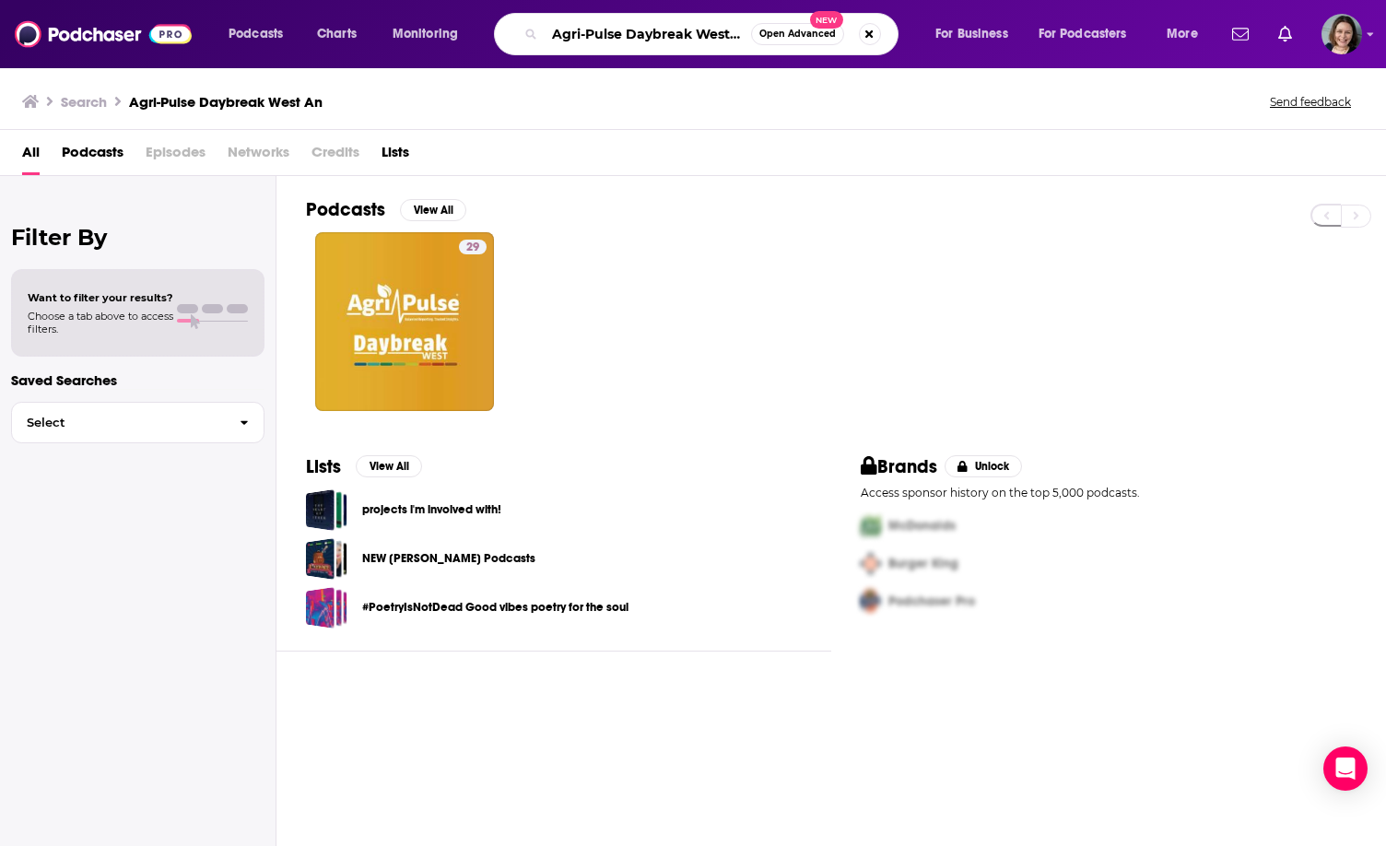
scroll to position [0, 72]
drag, startPoint x: 743, startPoint y: 37, endPoint x: 660, endPoint y: 37, distance: 82.9
click at [660, 37] on input "Agri-Pulse Daybreak West An" at bounding box center [648, 33] width 206 height 29
type input "Agri-Pulse Daybreak West"
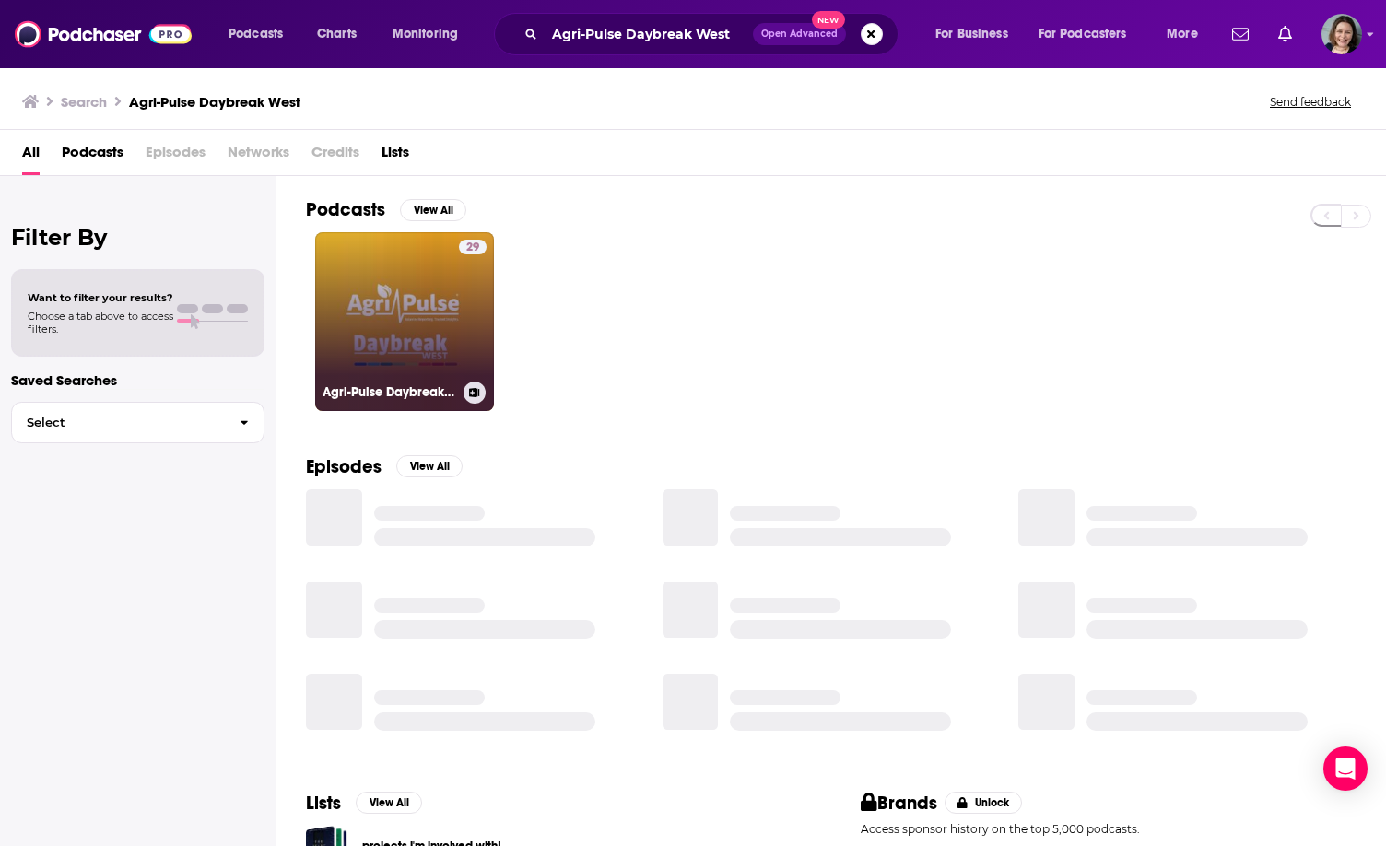
click at [407, 348] on link "29 Agri-Pulse Daybreak West" at bounding box center [404, 321] width 179 height 179
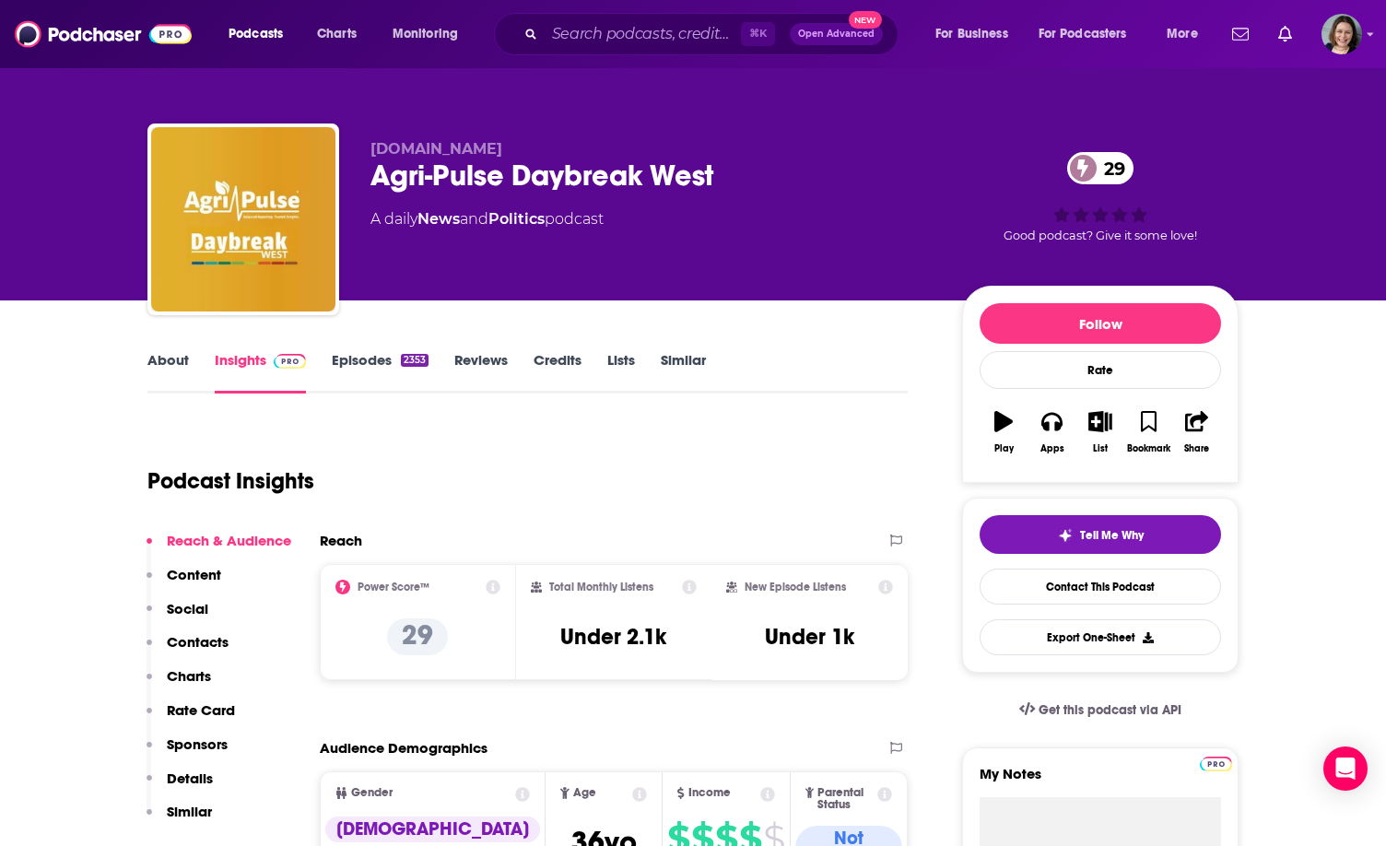
scroll to position [10, 0]
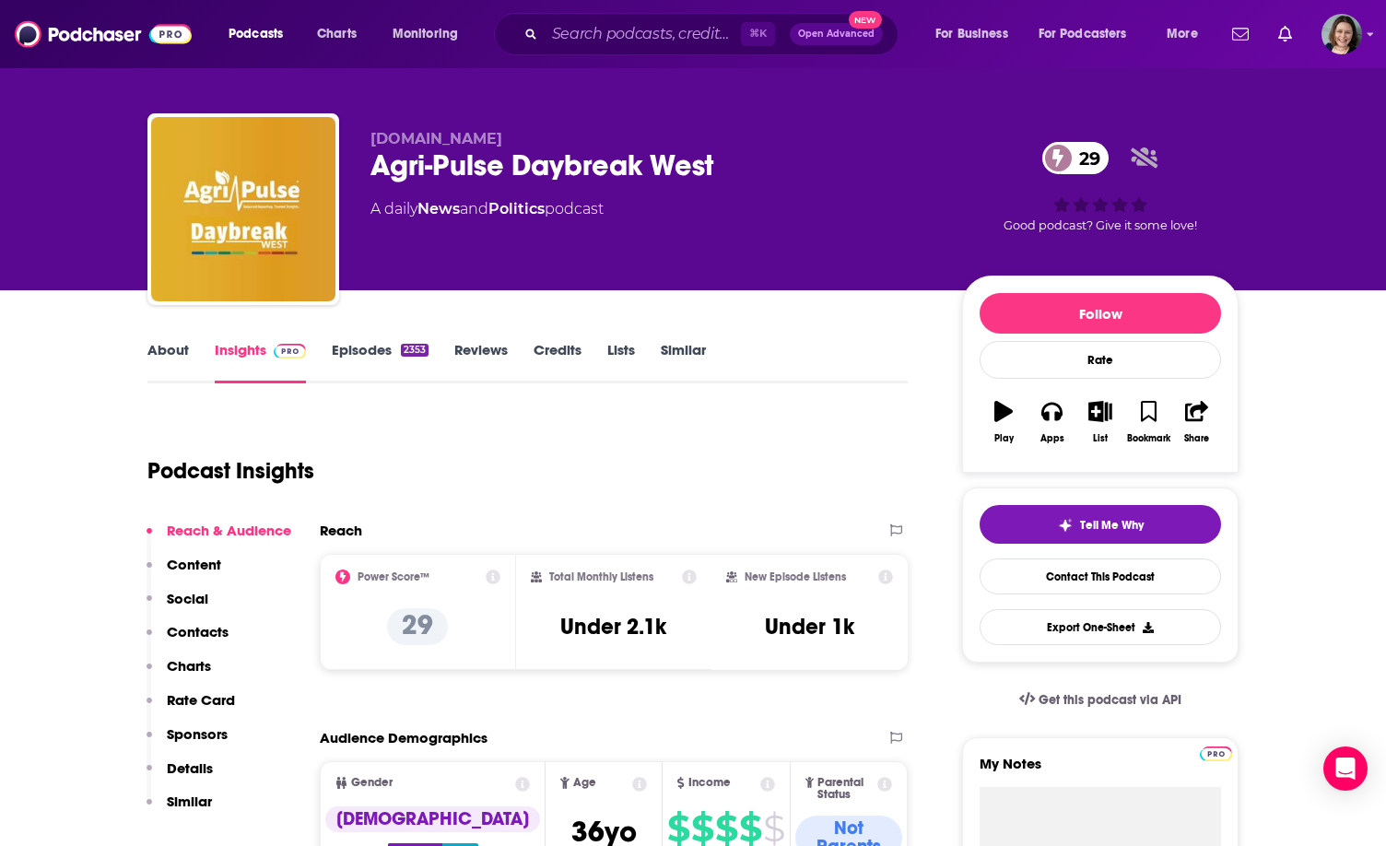
click at [182, 352] on link "About" at bounding box center [167, 362] width 41 height 42
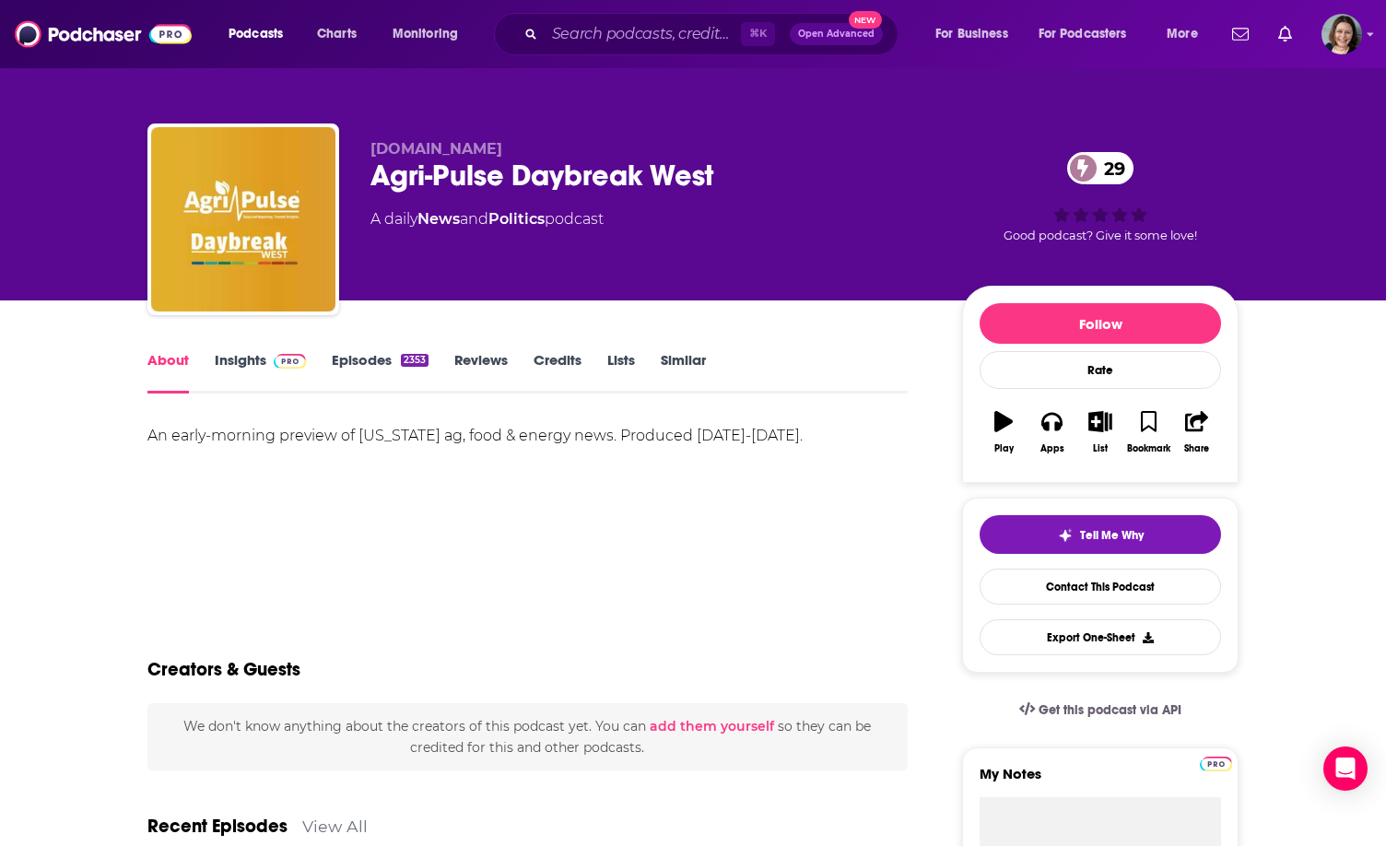
click at [243, 363] on link "Insights" at bounding box center [260, 372] width 91 height 42
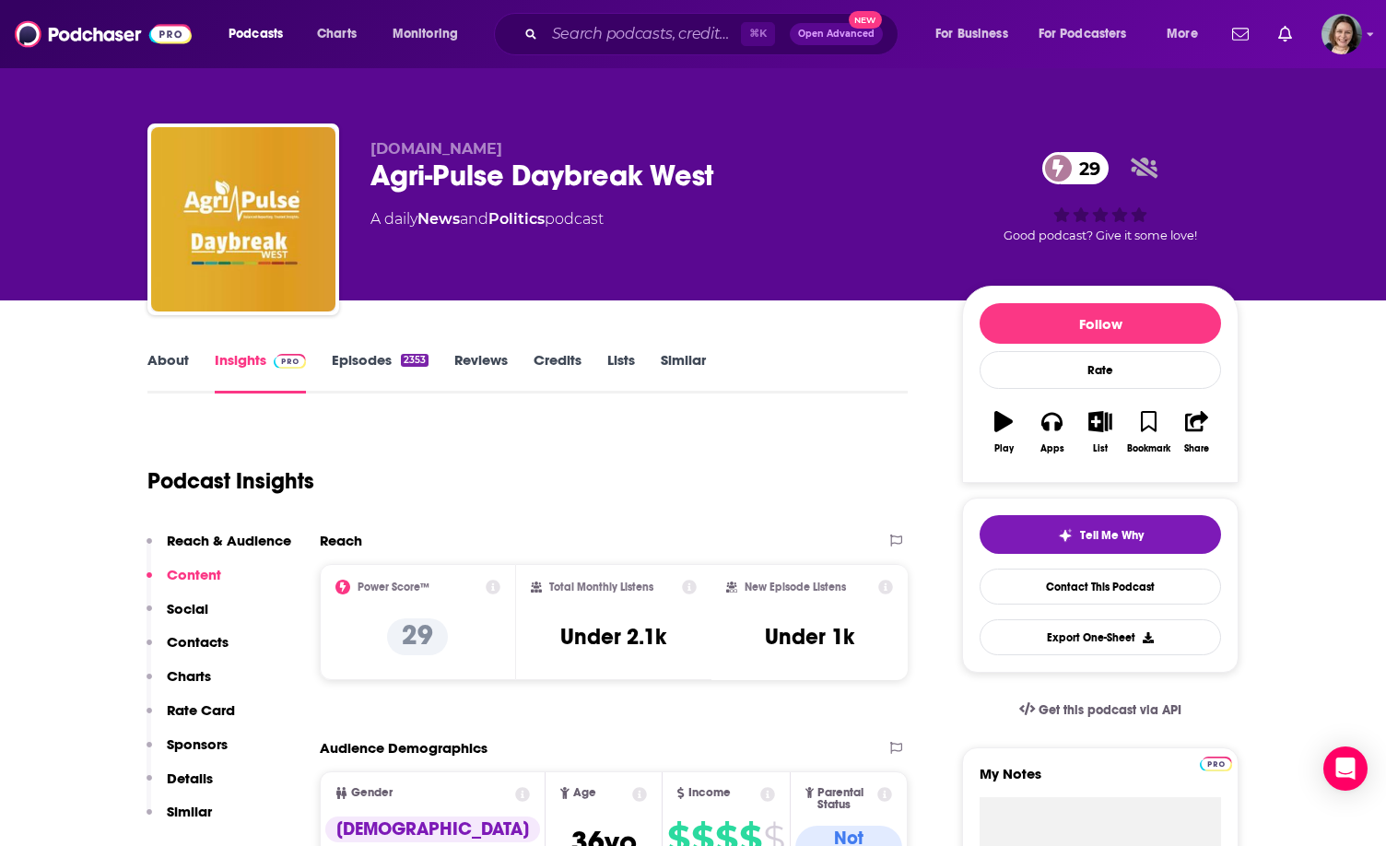
click at [534, 41] on div "⌘ K Open Advanced New" at bounding box center [696, 34] width 405 height 42
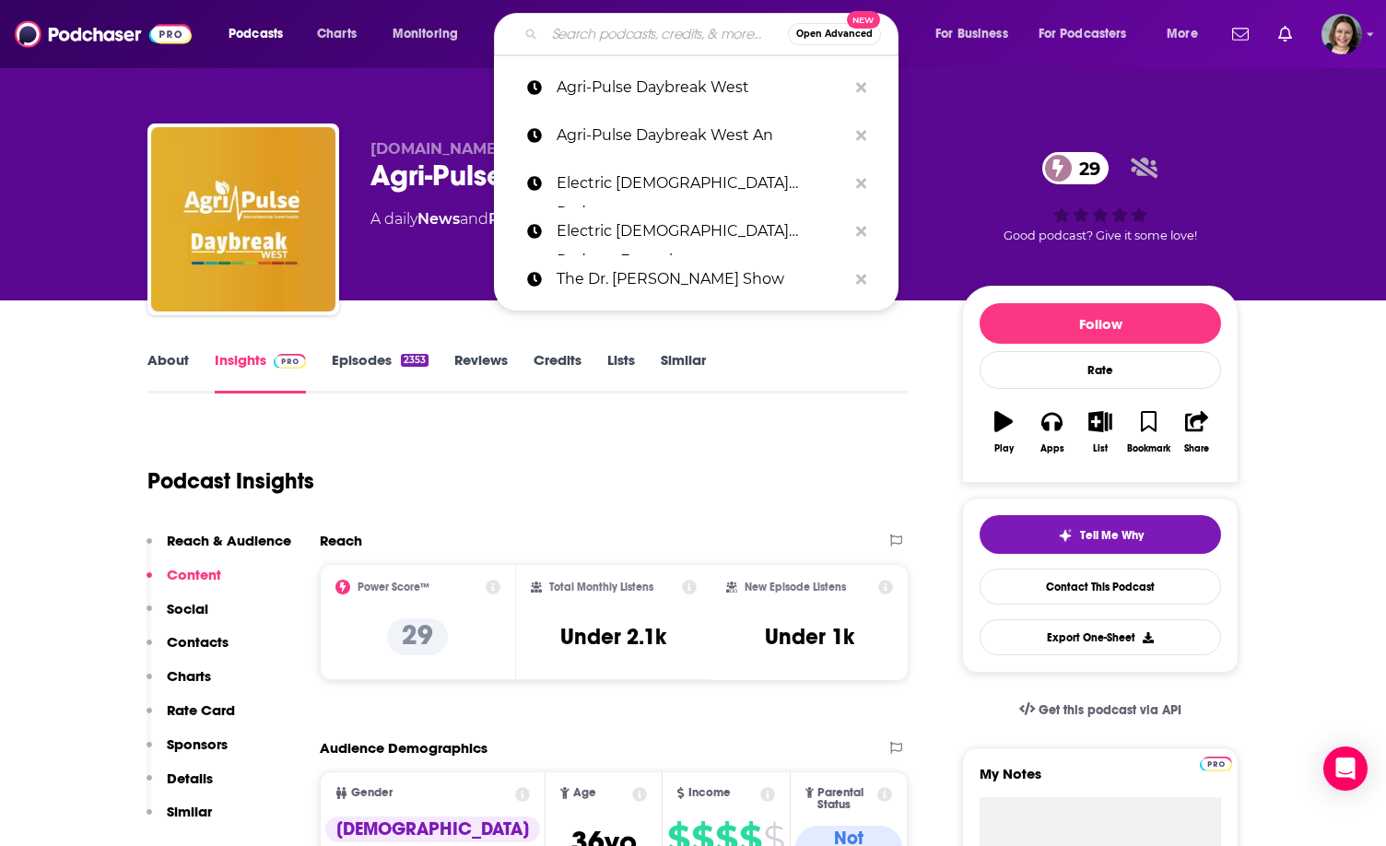
click at [575, 41] on input "Search podcasts, credits, & more..." at bounding box center [666, 33] width 243 height 29
paste input "Agri-Pulse Open Mic Interview In"
type input "Agri-Pulse Open Mic Interview In"
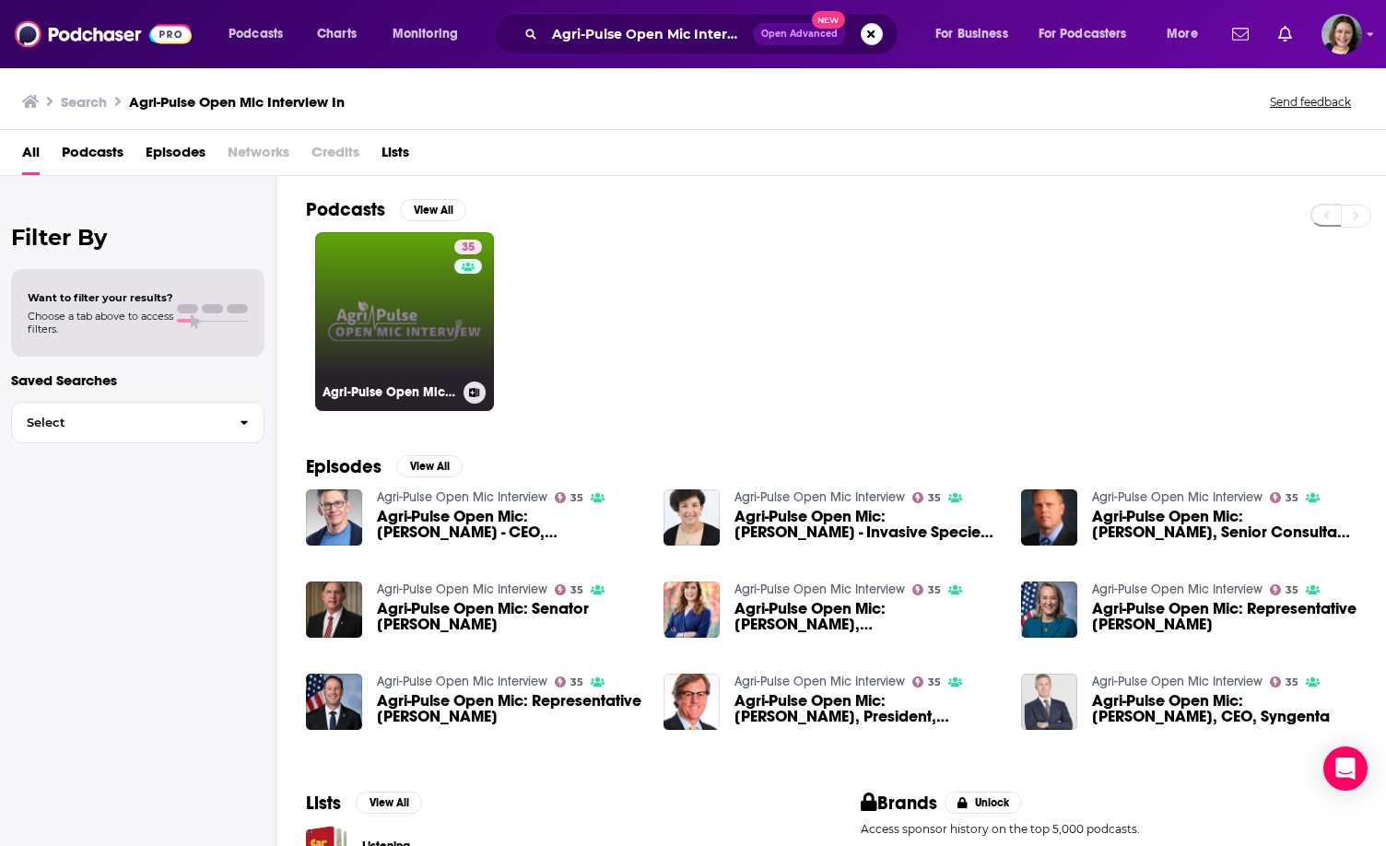
click at [394, 319] on link "35 Agri-Pulse Open Mic Interview" at bounding box center [404, 321] width 179 height 179
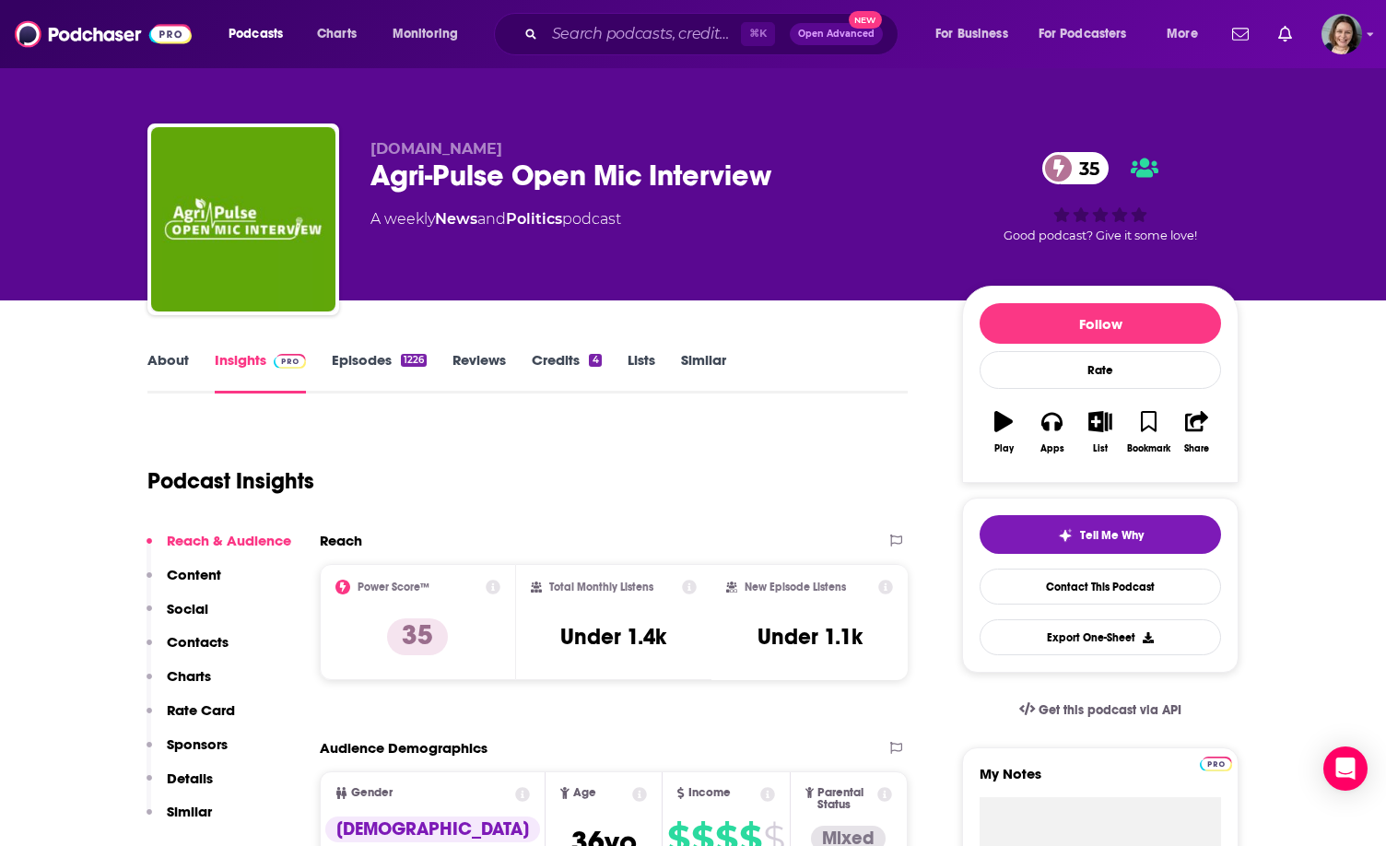
click at [175, 367] on link "About" at bounding box center [167, 372] width 41 height 42
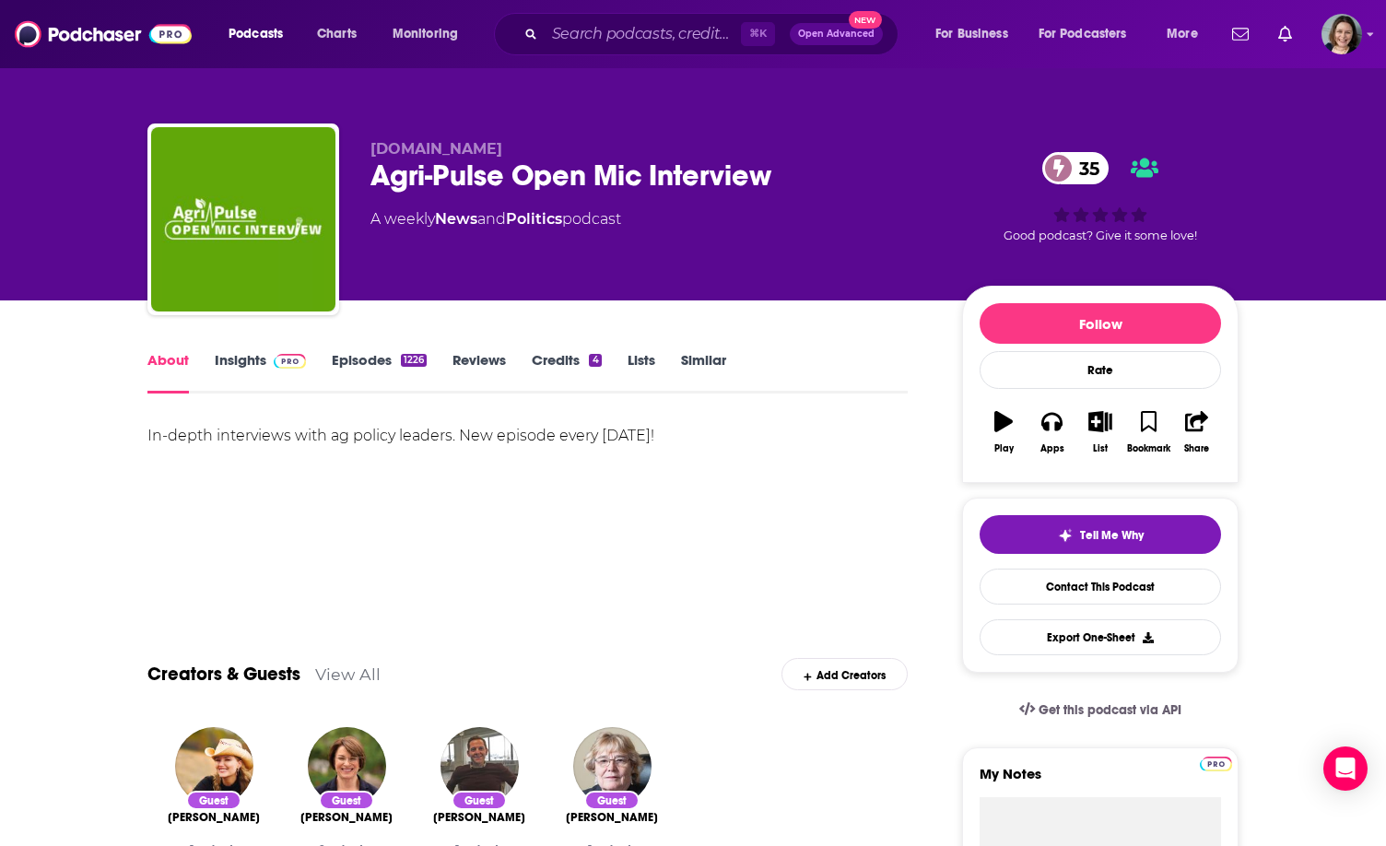
click at [434, 430] on div "In-depth interviews with ag policy leaders. New episode every [DATE]!" at bounding box center [527, 436] width 760 height 26
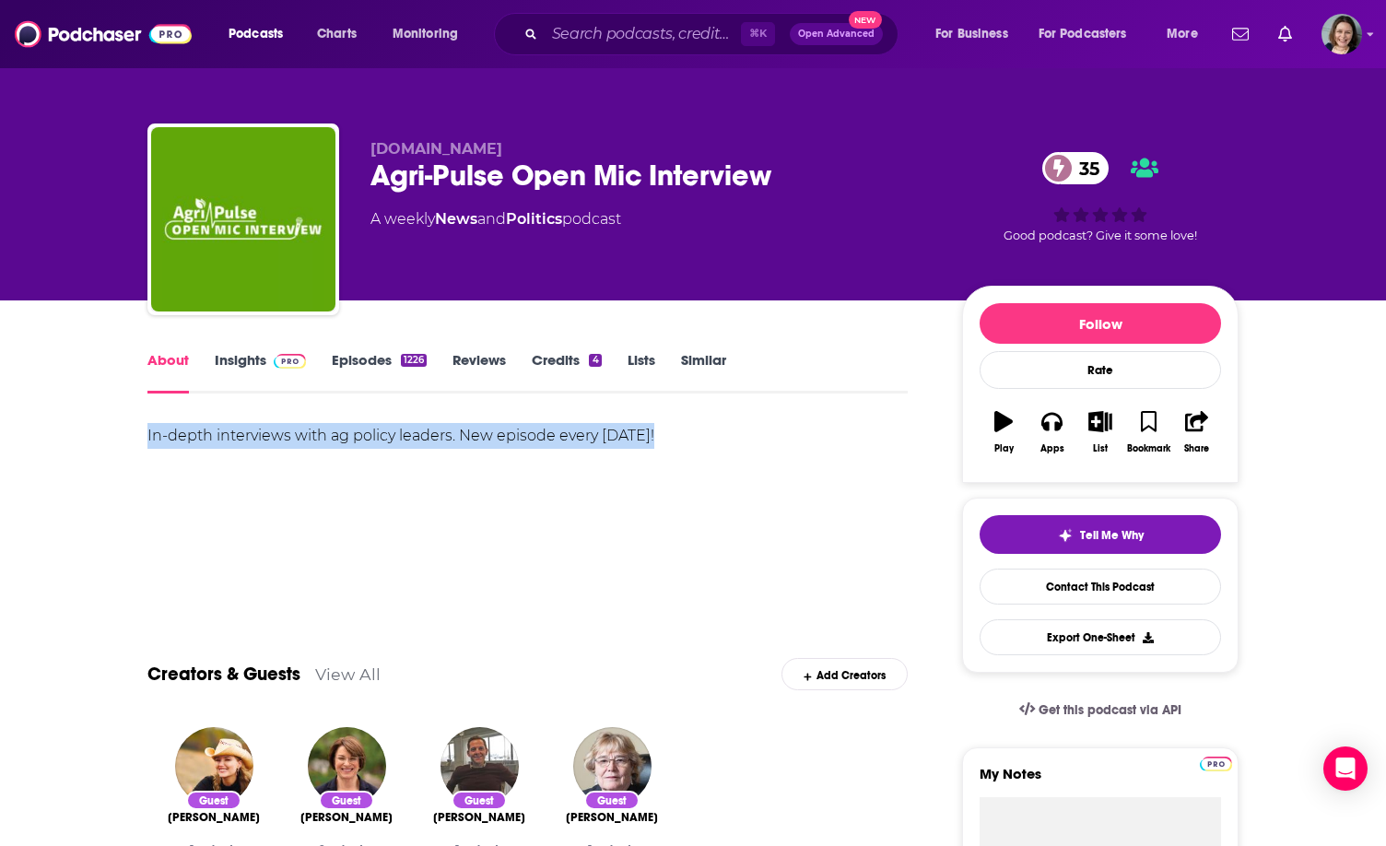
click at [434, 430] on div "In-depth interviews with ag policy leaders. New episode every [DATE]!" at bounding box center [527, 436] width 760 height 26
copy div "In-depth interviews with ag policy leaders. New episode every [DATE]!"
click at [235, 363] on link "Insights" at bounding box center [260, 372] width 91 height 42
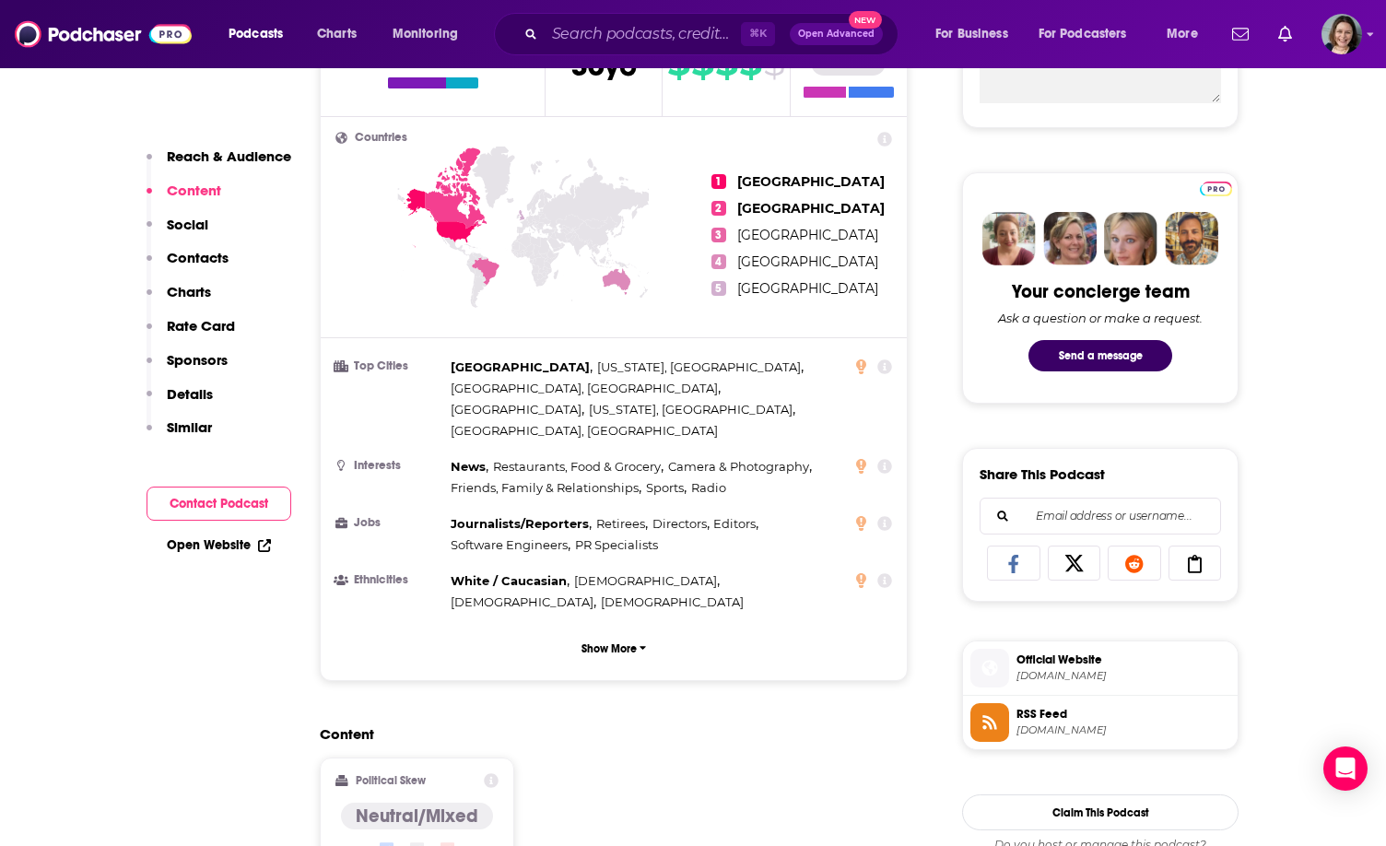
scroll to position [608, 0]
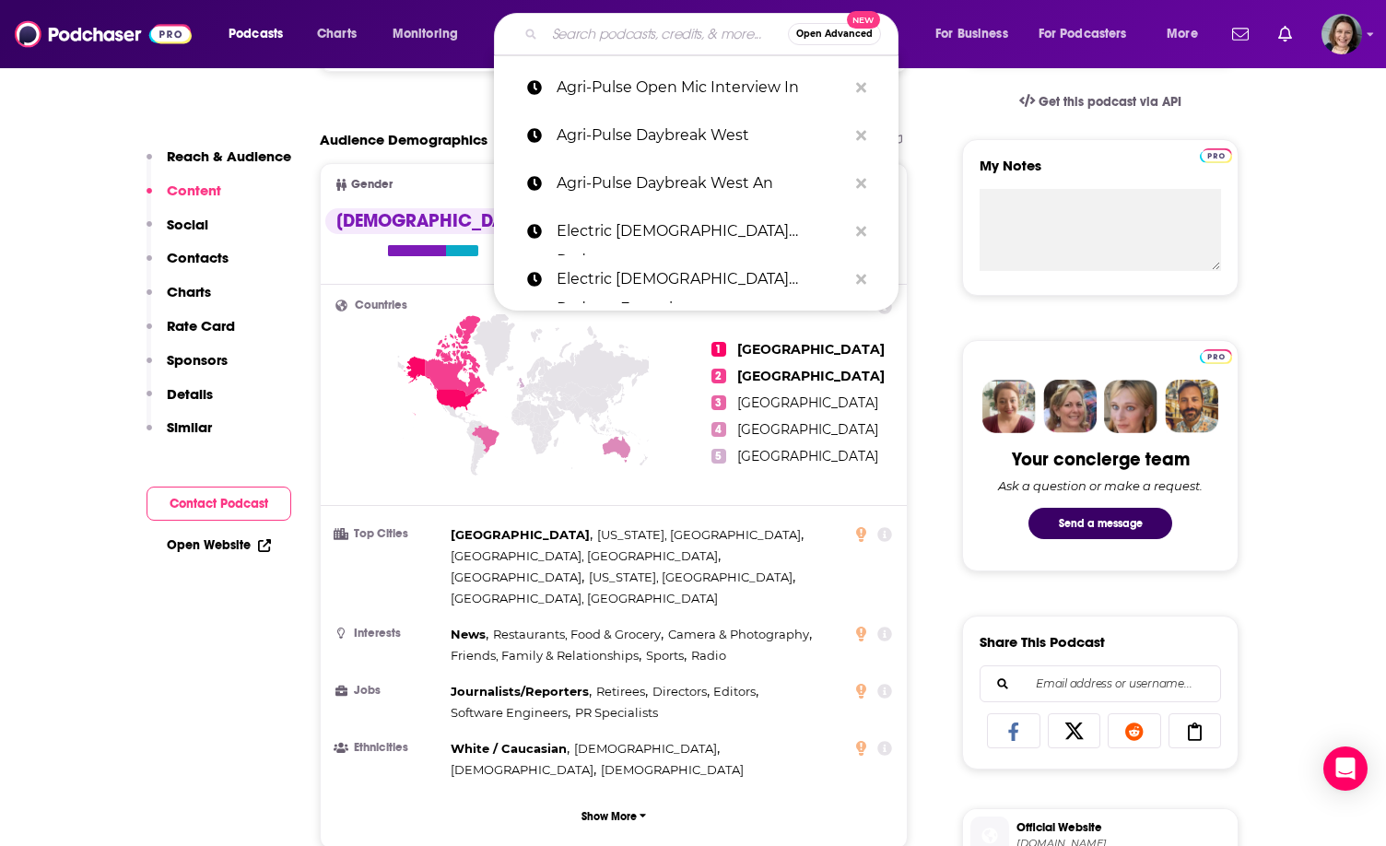
click at [605, 34] on input "Search podcasts, credits, & more..." at bounding box center [666, 33] width 243 height 29
paste input "AgriTalk"
type input "AgriTalk"
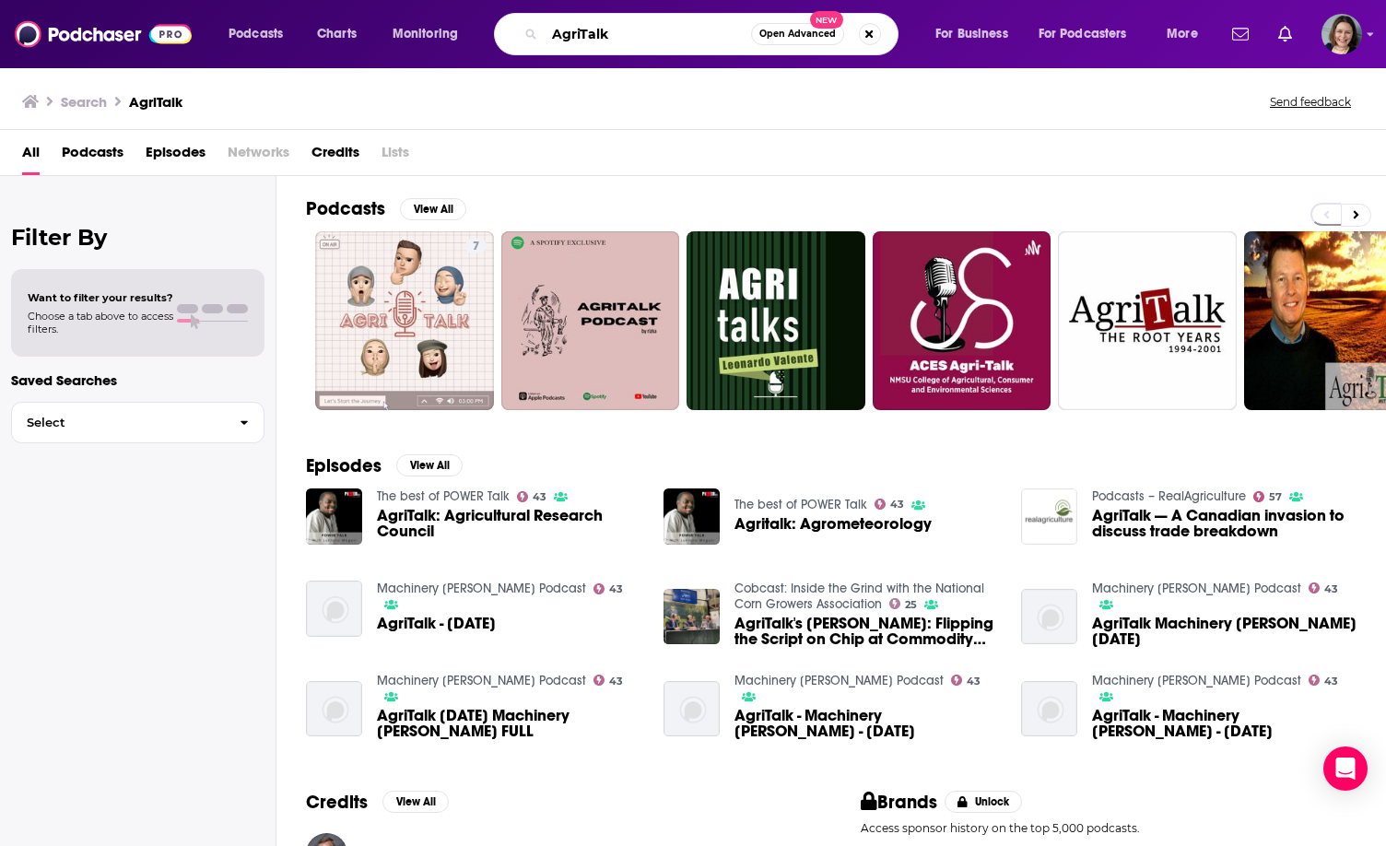
click at [691, 36] on input "AgriTalk" at bounding box center [648, 33] width 206 height 29
type input "AgriTalk [PERSON_NAME]"
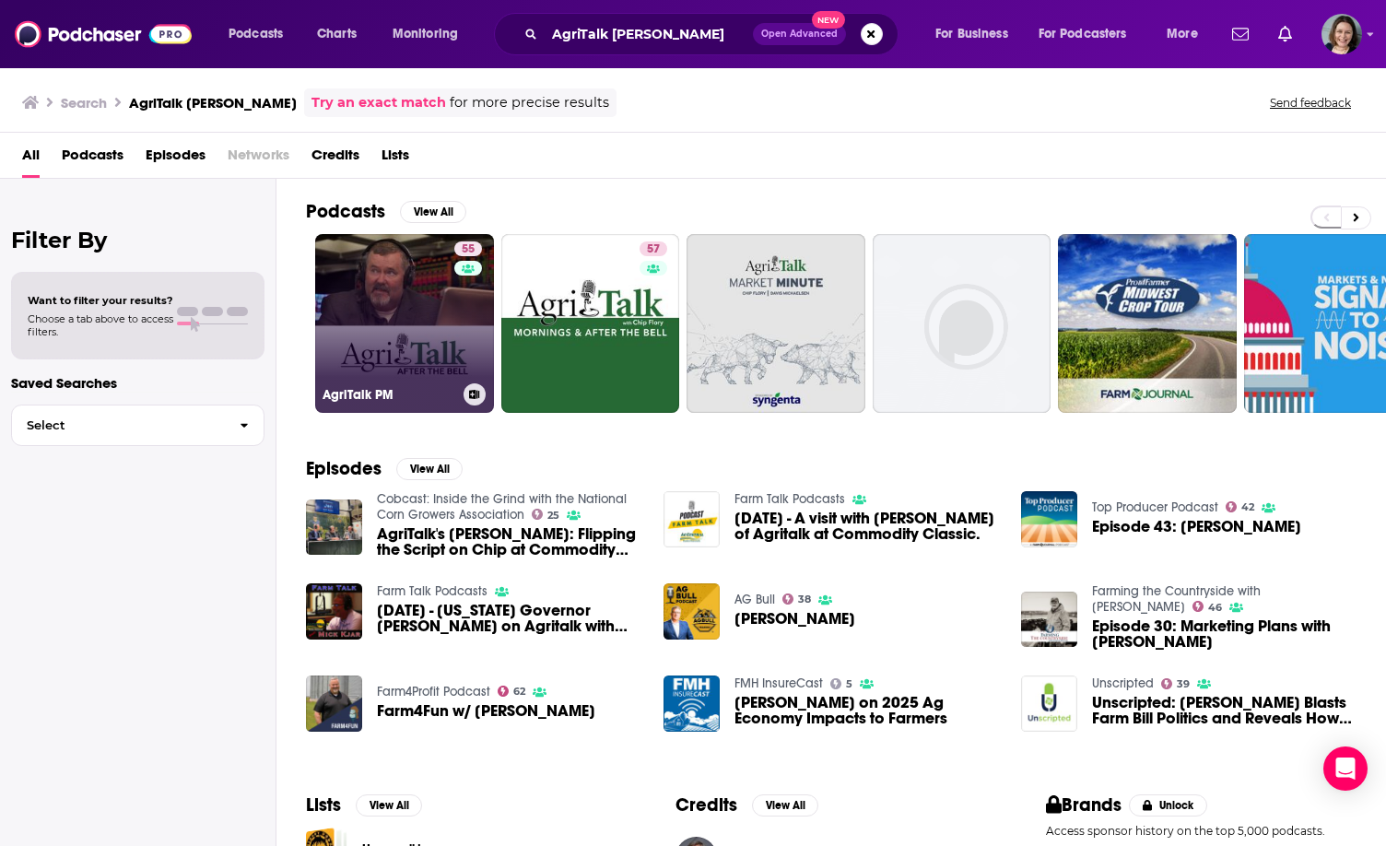
click at [382, 362] on link "55 AgriTalk PM" at bounding box center [404, 323] width 179 height 179
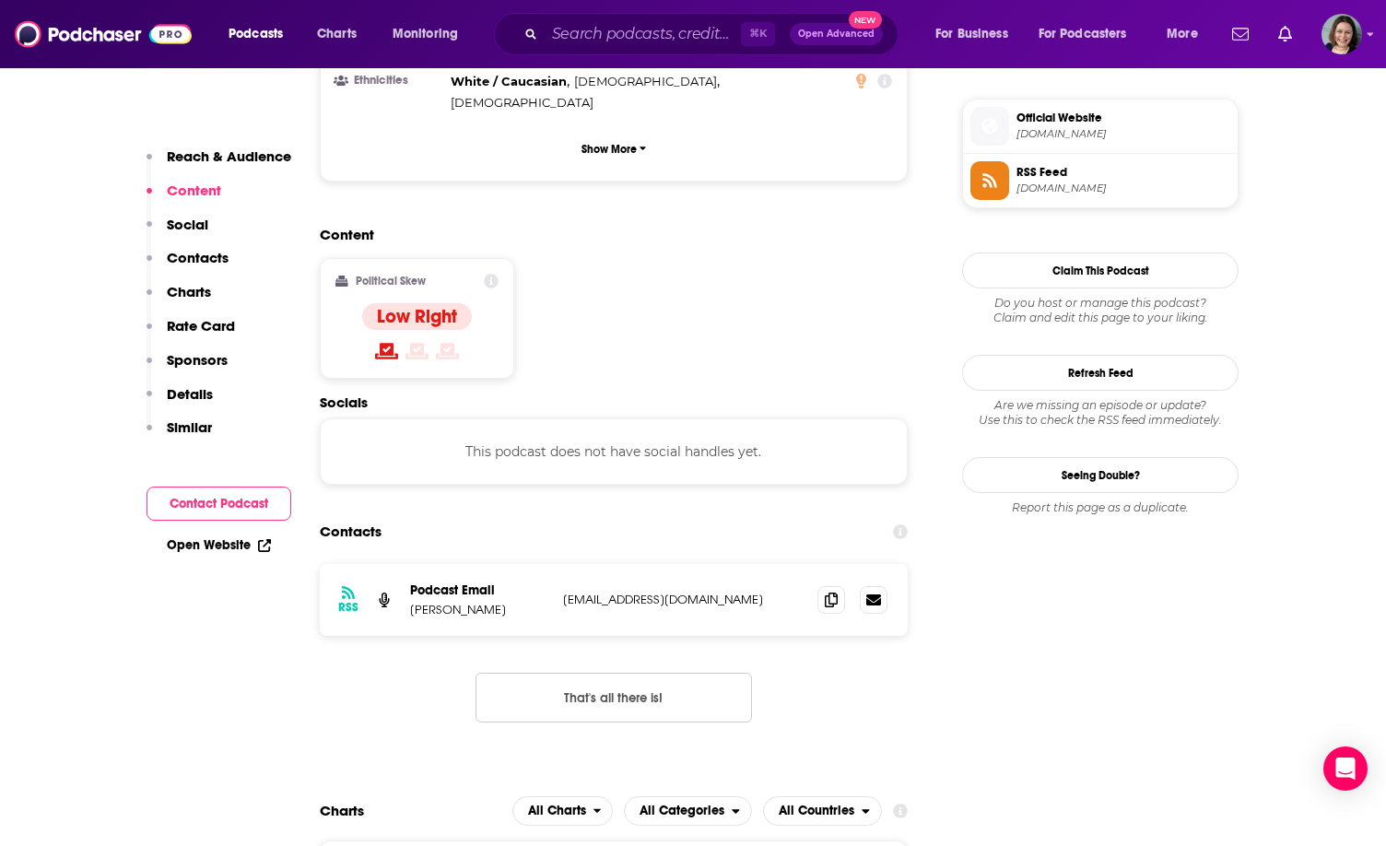
scroll to position [1337, 0]
